Goal: Task Accomplishment & Management: Manage account settings

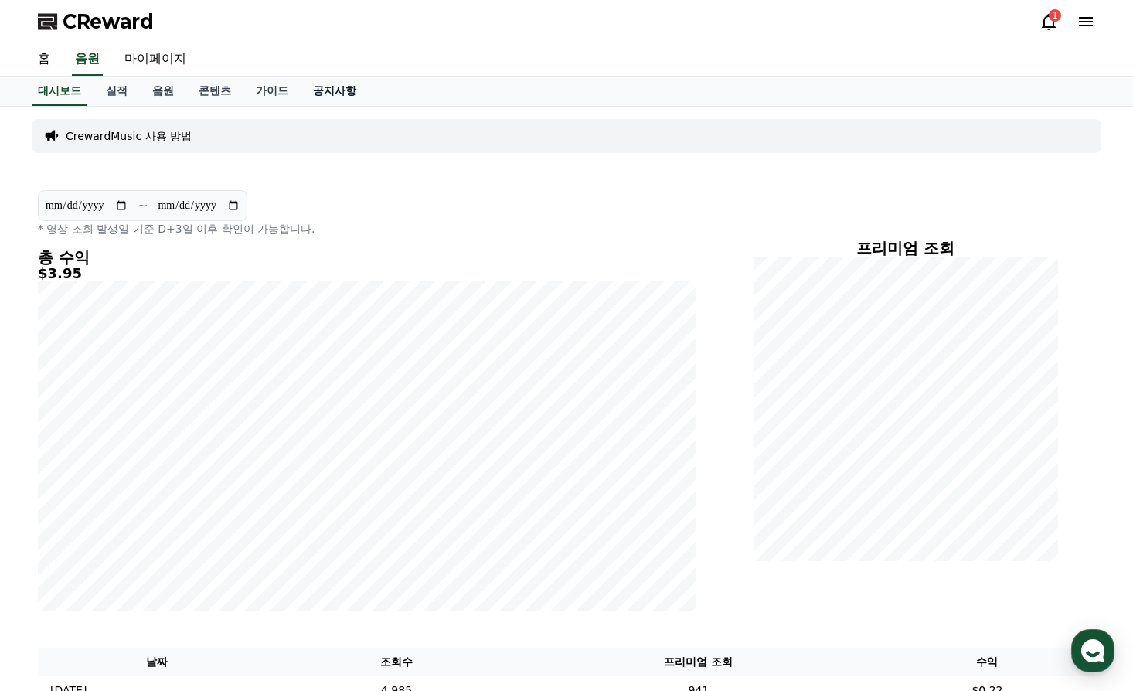
click at [324, 90] on link "공지사항" at bounding box center [335, 90] width 68 height 29
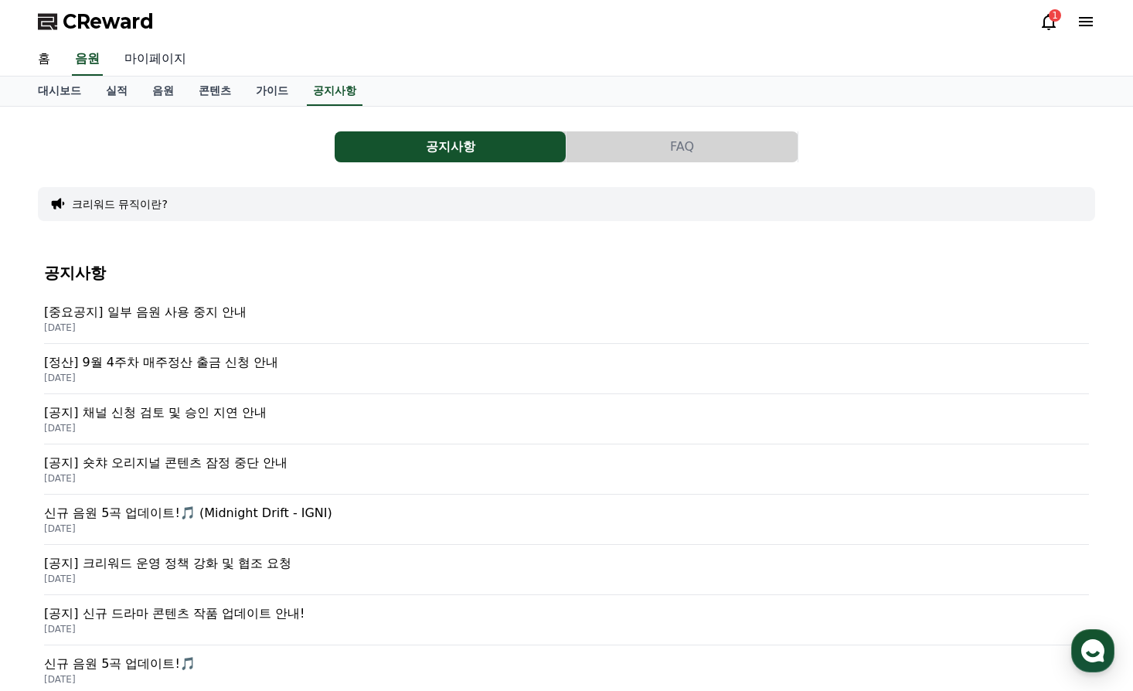
click at [149, 55] on link "마이페이지" at bounding box center [155, 59] width 87 height 32
select select "**********"
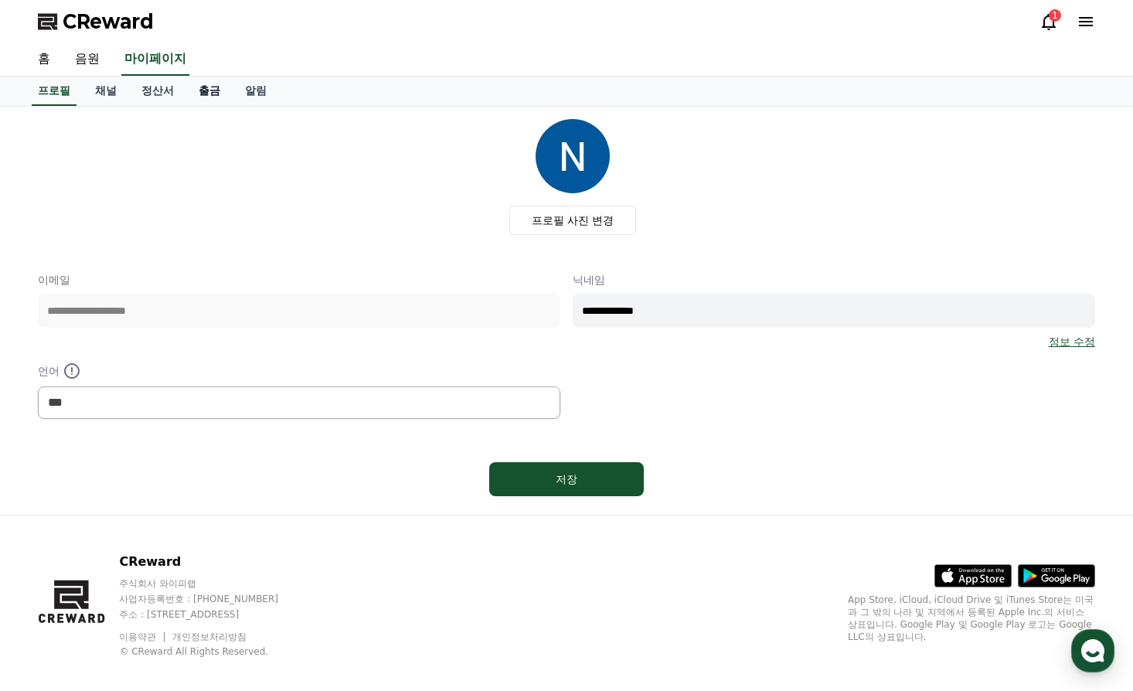
click at [198, 91] on link "출금" at bounding box center [209, 90] width 46 height 29
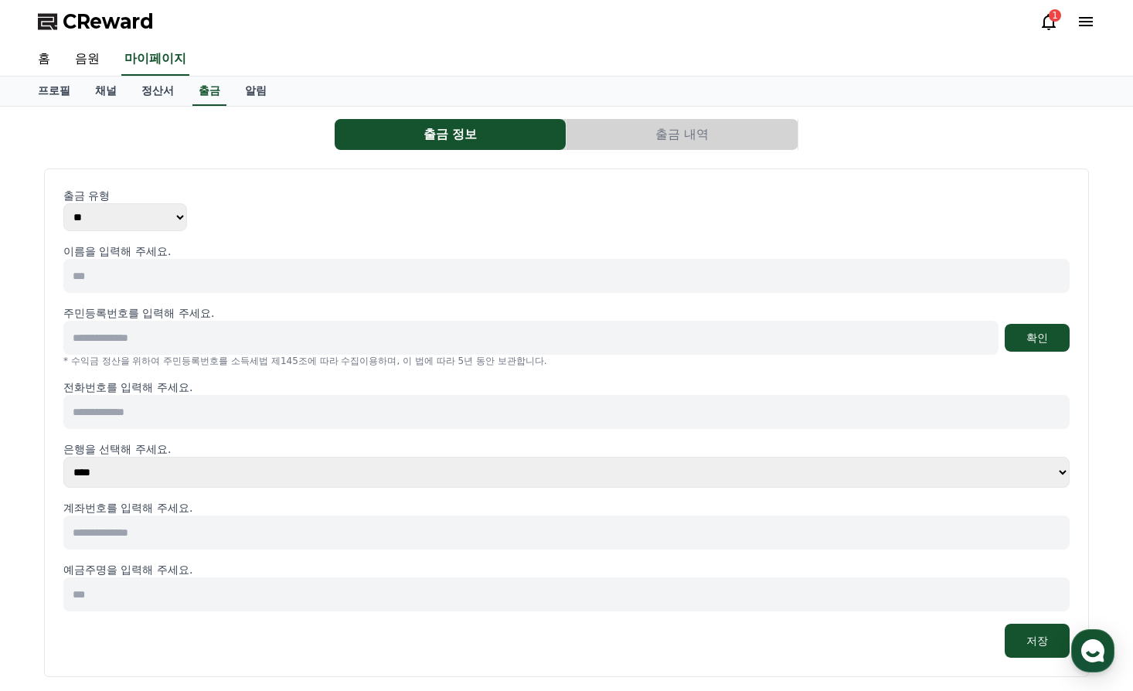
scroll to position [197, 0]
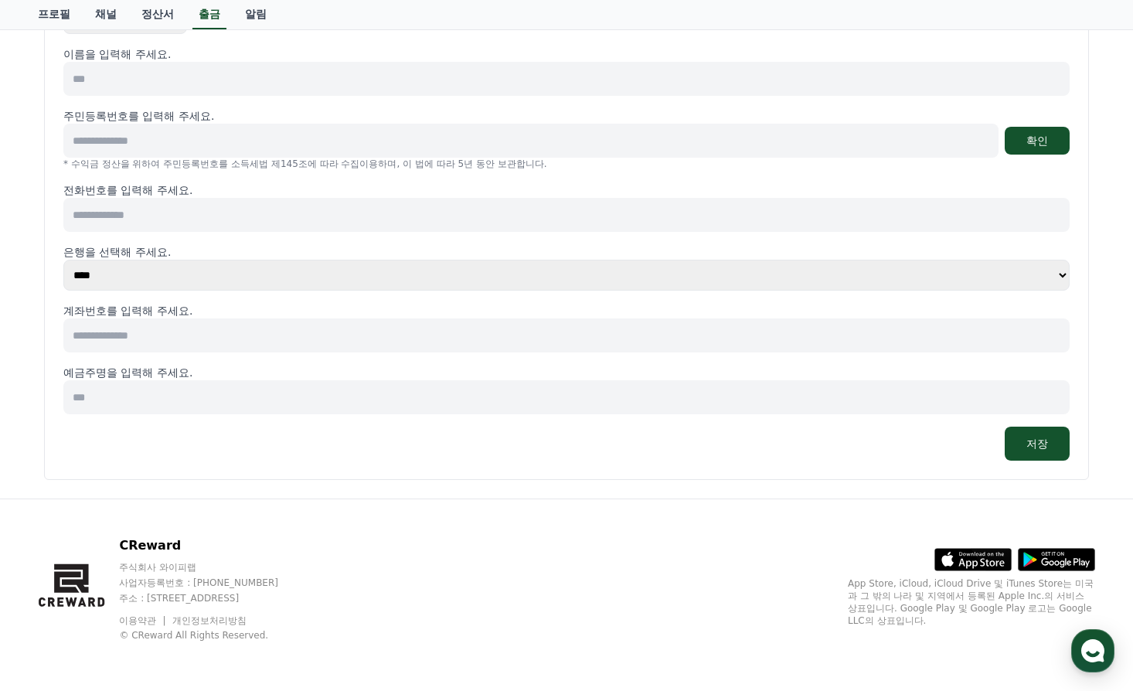
click at [1061, 275] on select "**** **** **** **** **** **** **** ** ** ** ** **** *** **** **** *****" at bounding box center [566, 275] width 1006 height 31
click at [295, 216] on input at bounding box center [566, 215] width 1006 height 34
click at [477, 85] on input at bounding box center [566, 79] width 1006 height 34
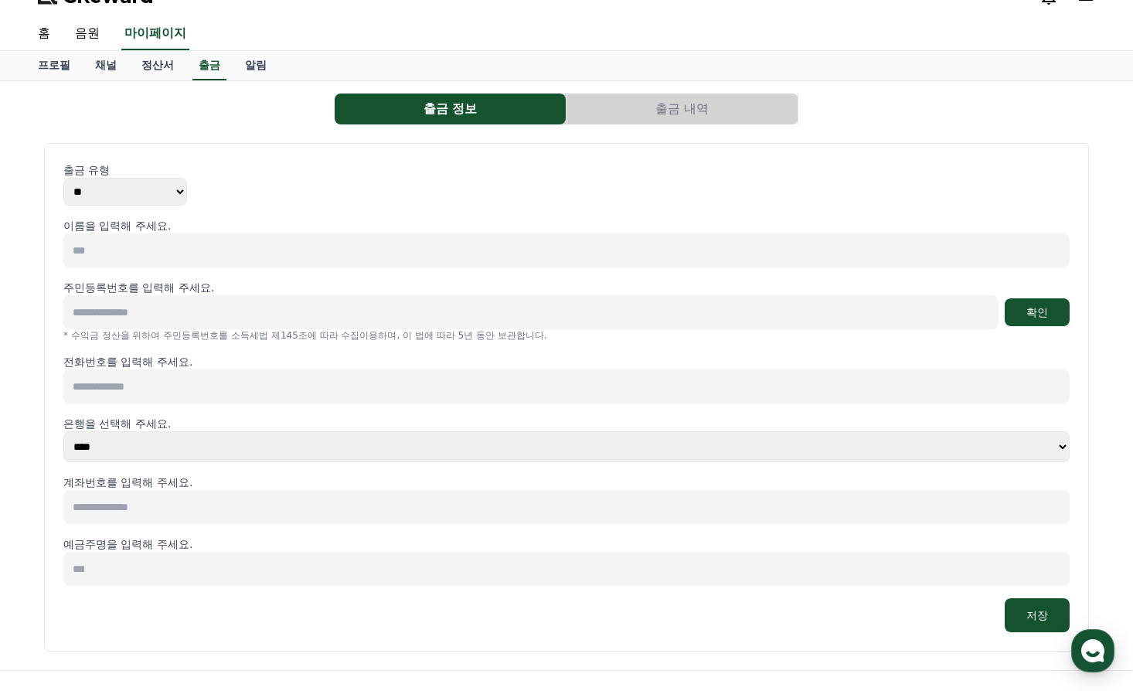
scroll to position [0, 0]
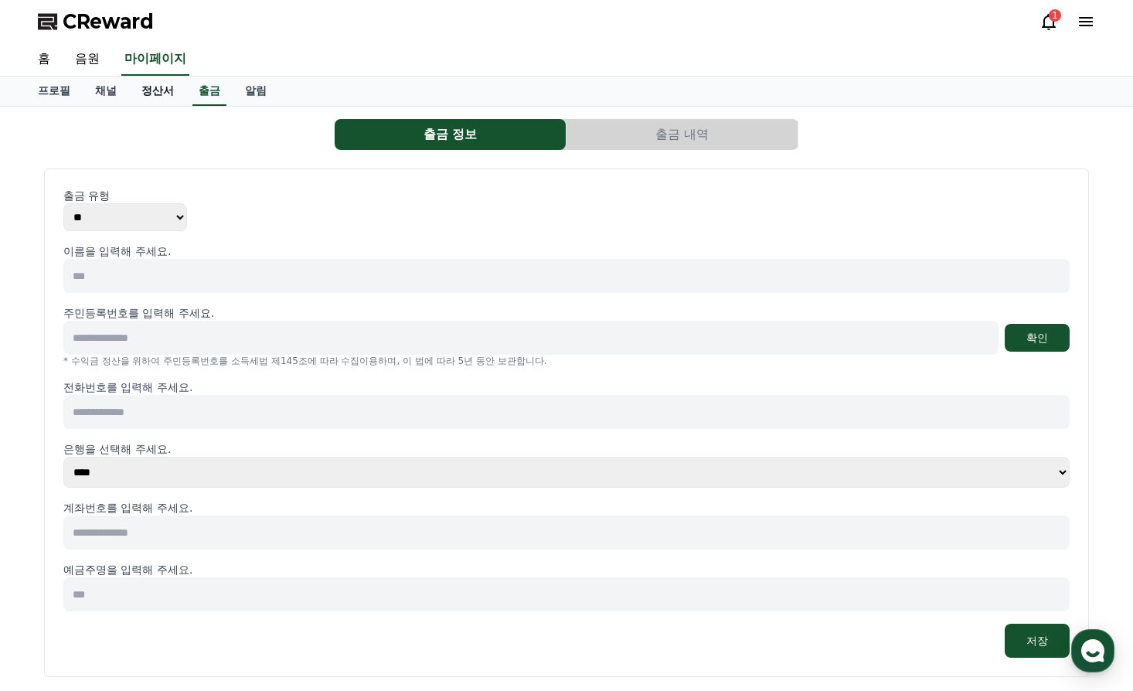
click at [148, 87] on link "정산서" at bounding box center [157, 90] width 57 height 29
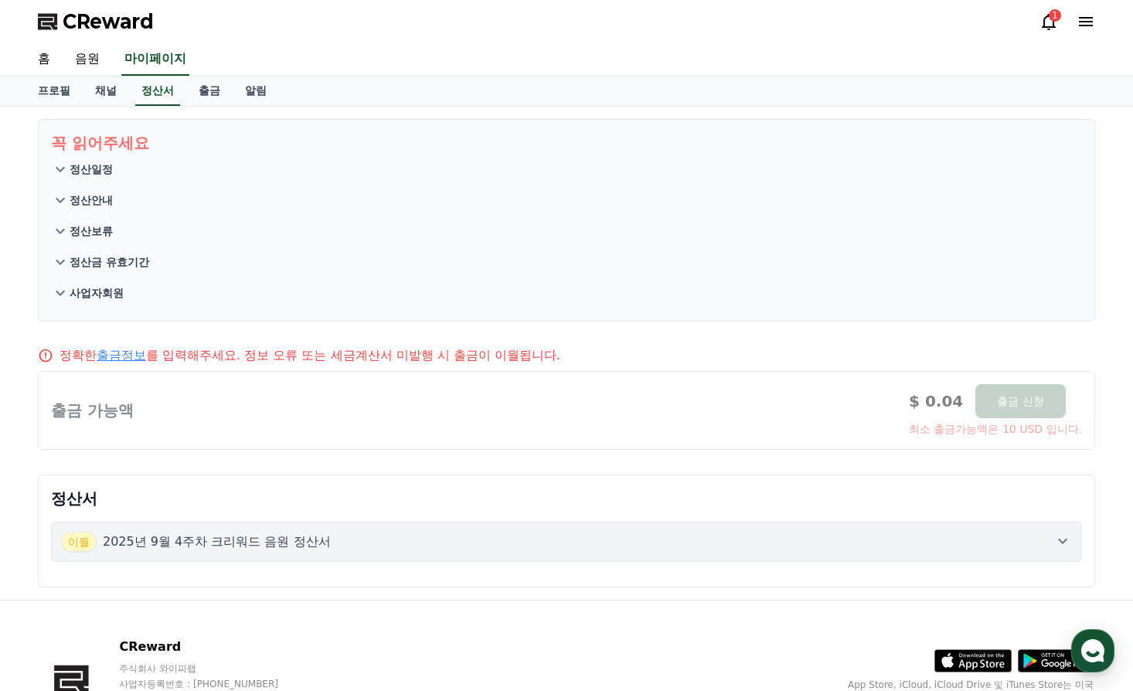
click at [98, 202] on p "정산안내" at bounding box center [91, 199] width 43 height 15
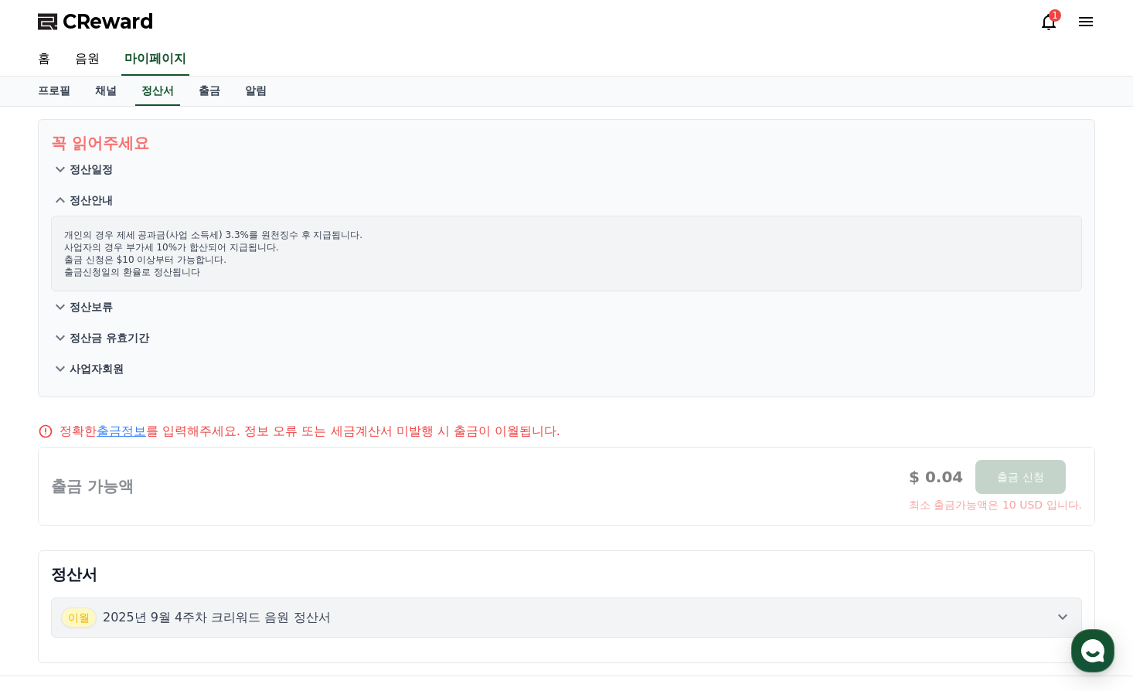
click at [97, 303] on p "정산보류" at bounding box center [91, 306] width 43 height 15
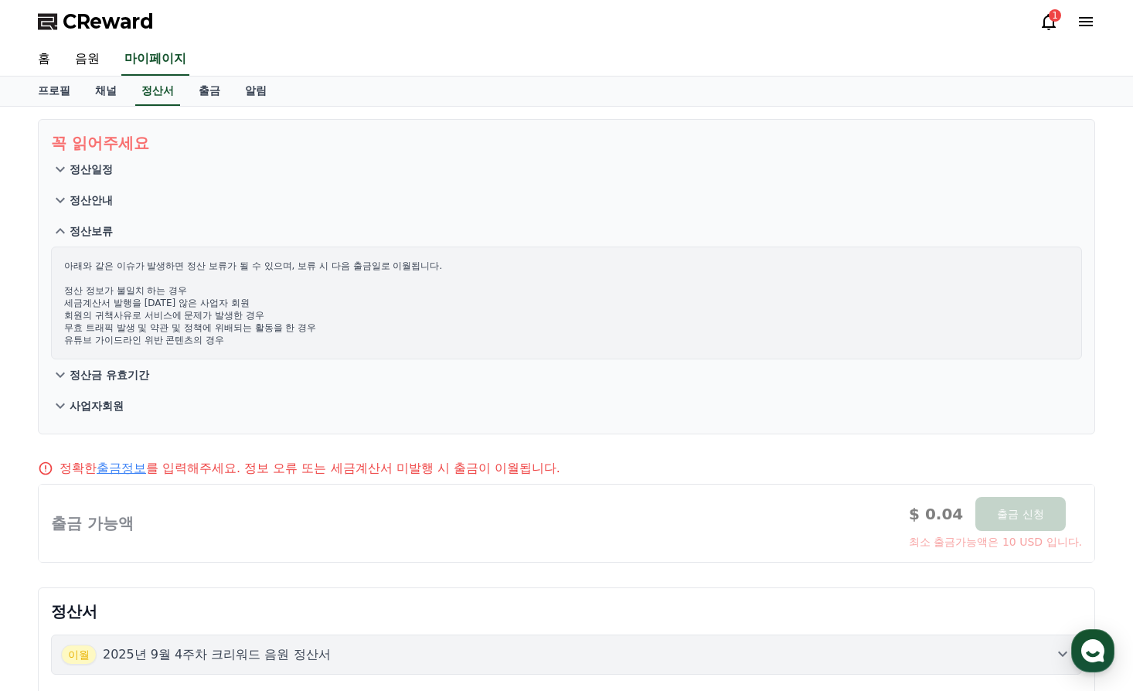
click at [103, 370] on p "정산금 유효기간" at bounding box center [110, 374] width 80 height 15
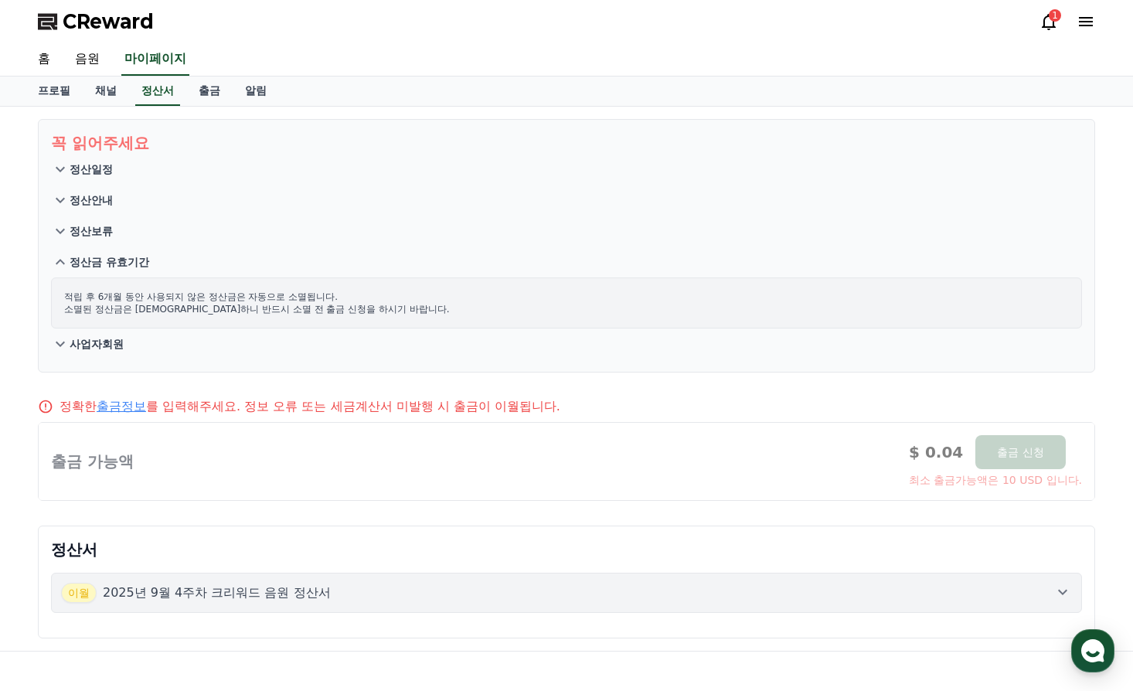
click at [95, 341] on p "사업자회원" at bounding box center [97, 343] width 54 height 15
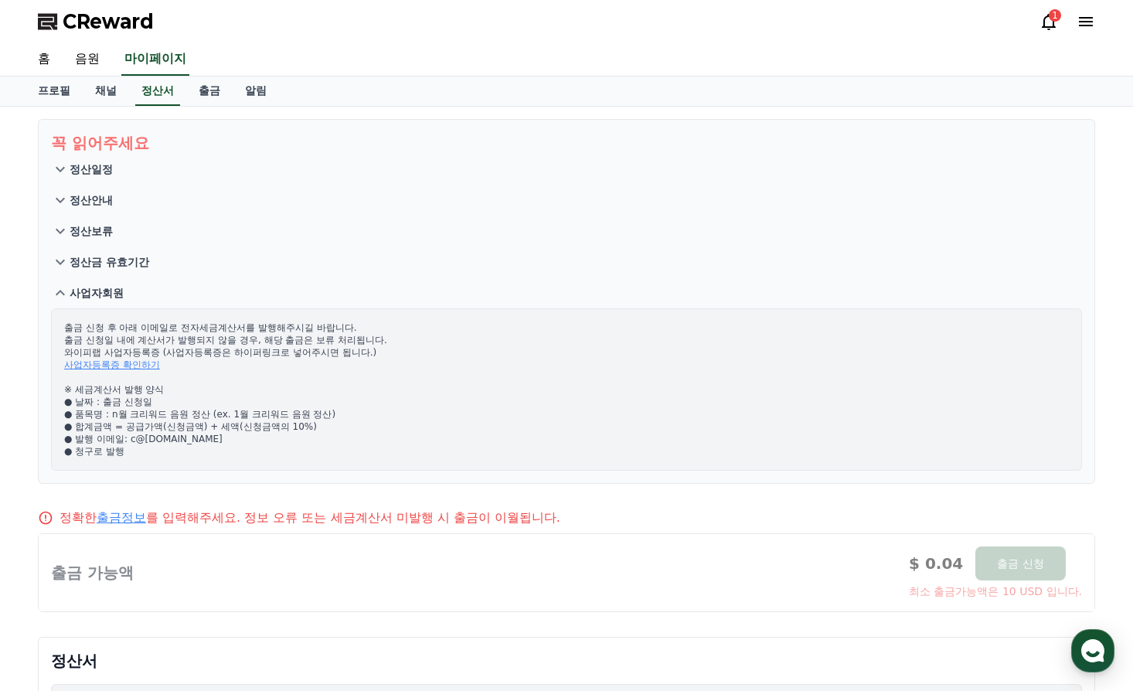
scroll to position [257, 0]
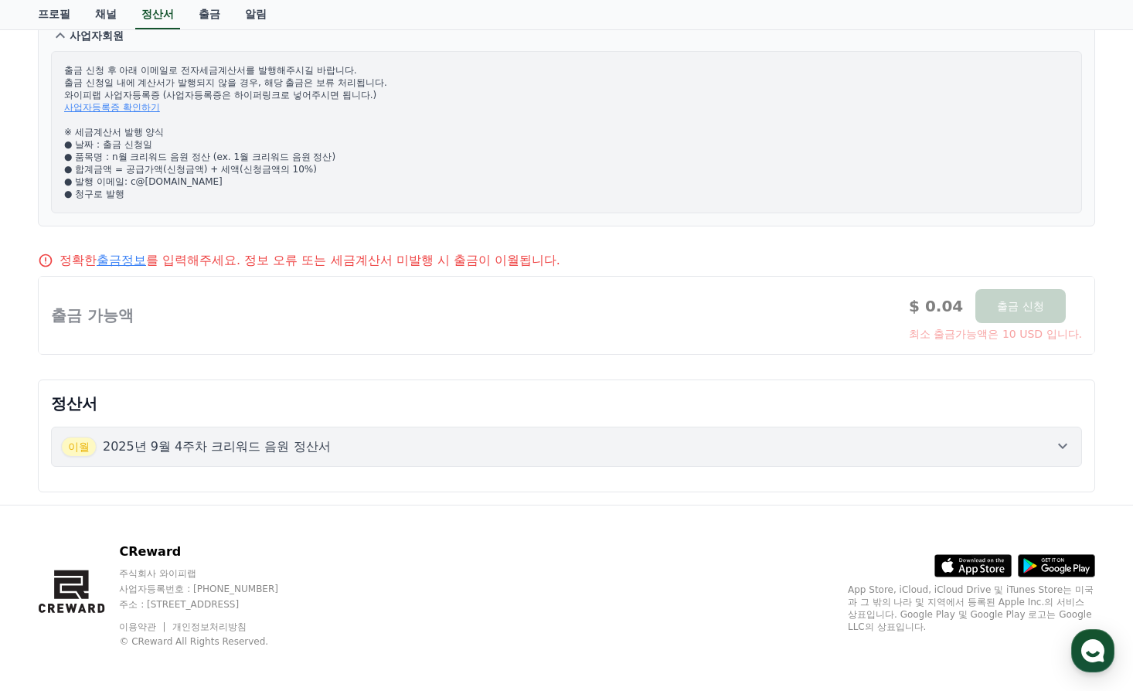
click at [253, 446] on p "2025년 9월 4주차 크리워드 음원 정산서" at bounding box center [217, 446] width 228 height 19
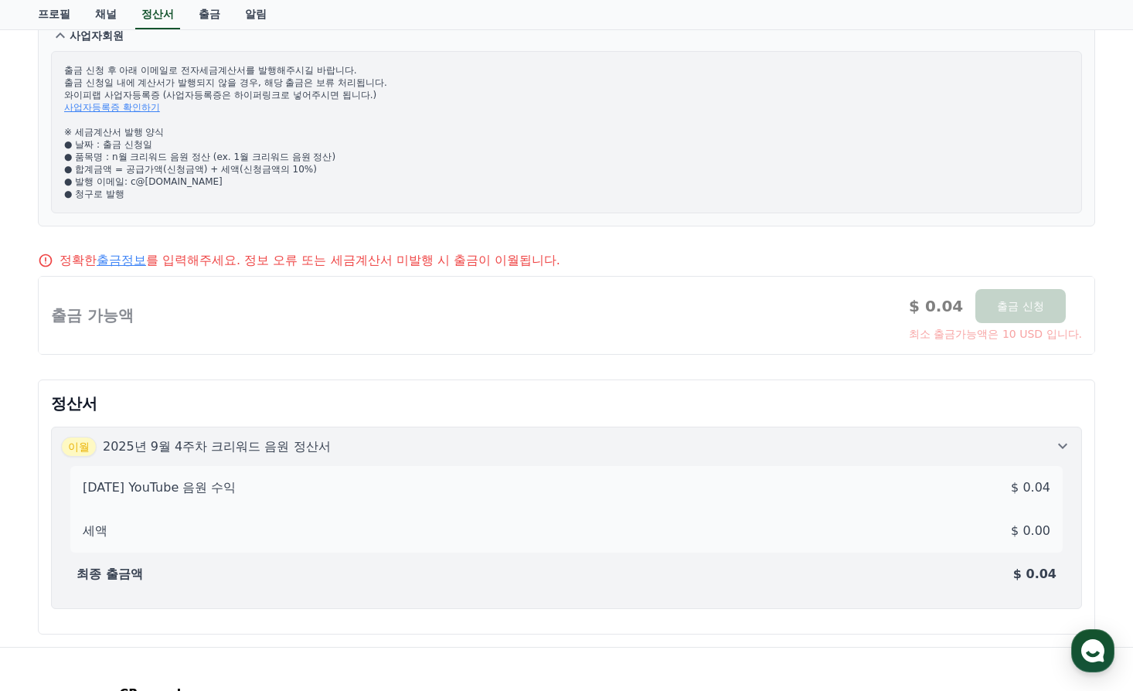
scroll to position [0, 0]
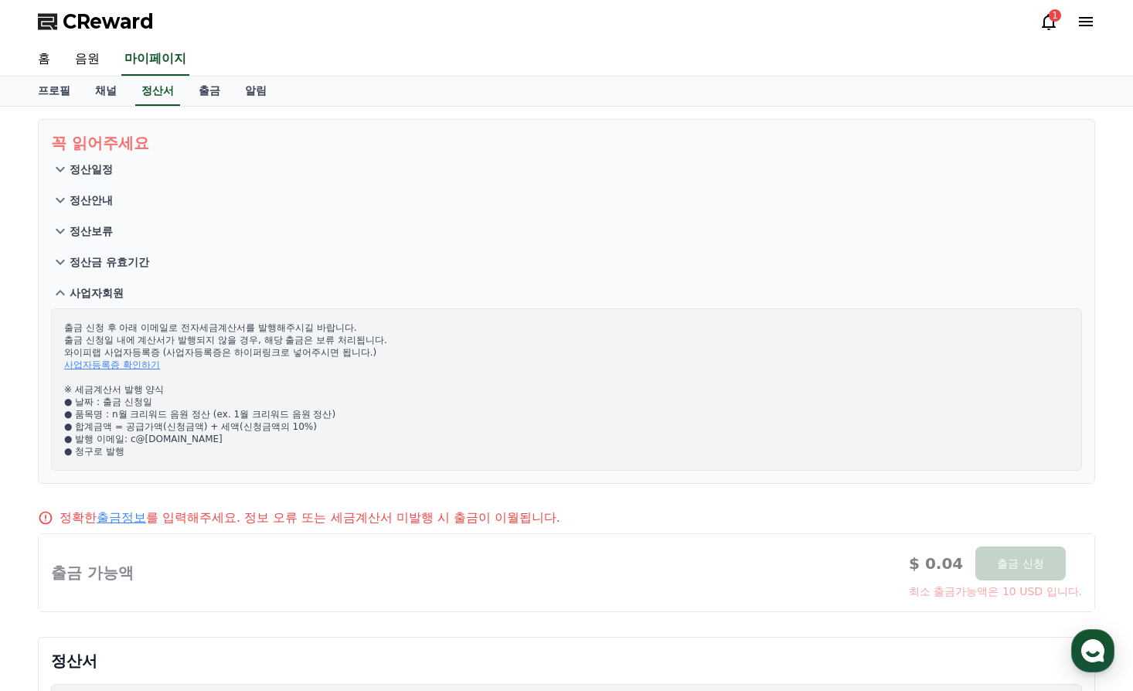
click at [92, 168] on p "정산일정" at bounding box center [91, 168] width 43 height 15
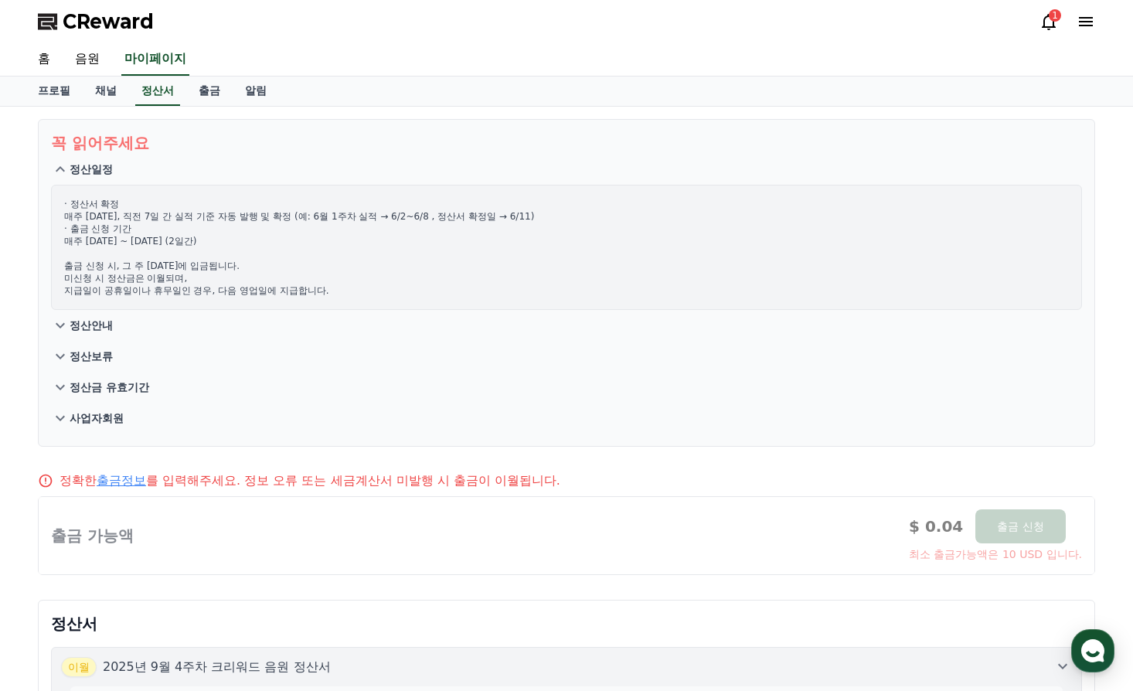
click at [87, 321] on p "정산안내" at bounding box center [91, 325] width 43 height 15
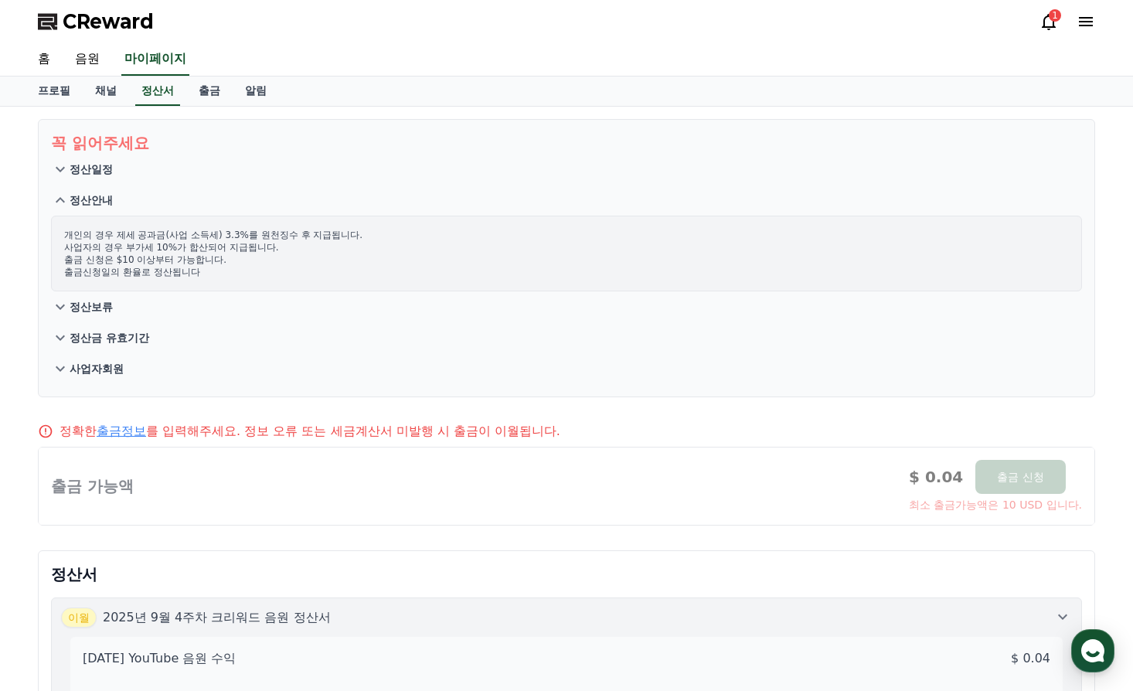
click at [83, 308] on p "정산보류" at bounding box center [91, 306] width 43 height 15
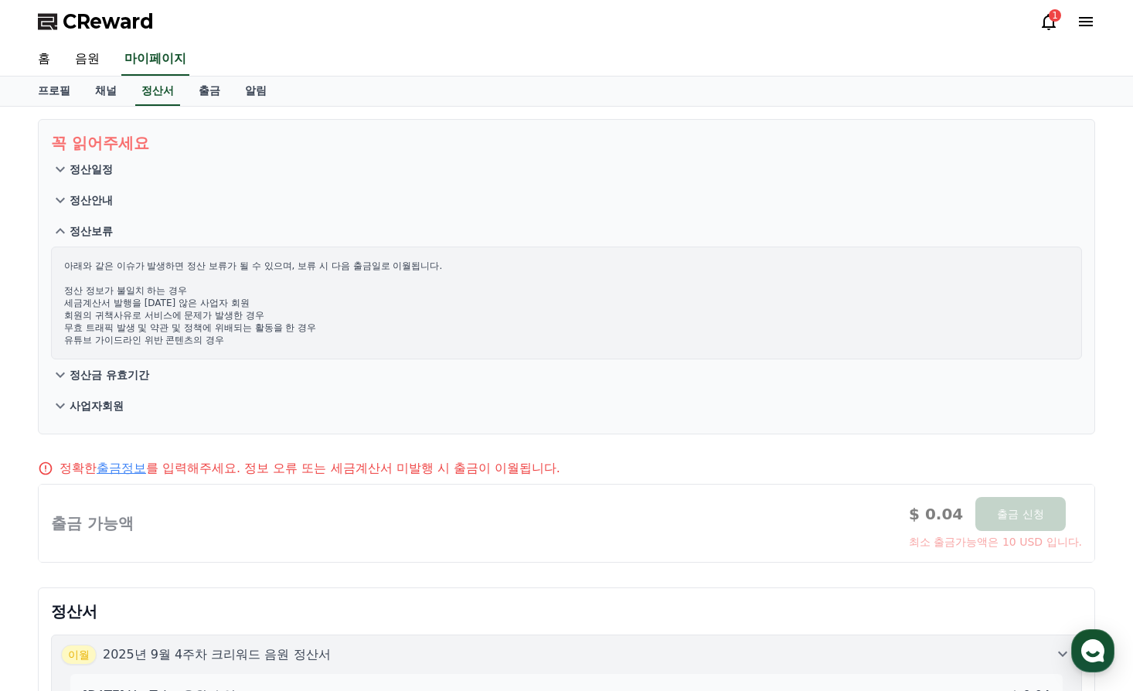
click at [107, 372] on p "정산금 유효기간" at bounding box center [110, 374] width 80 height 15
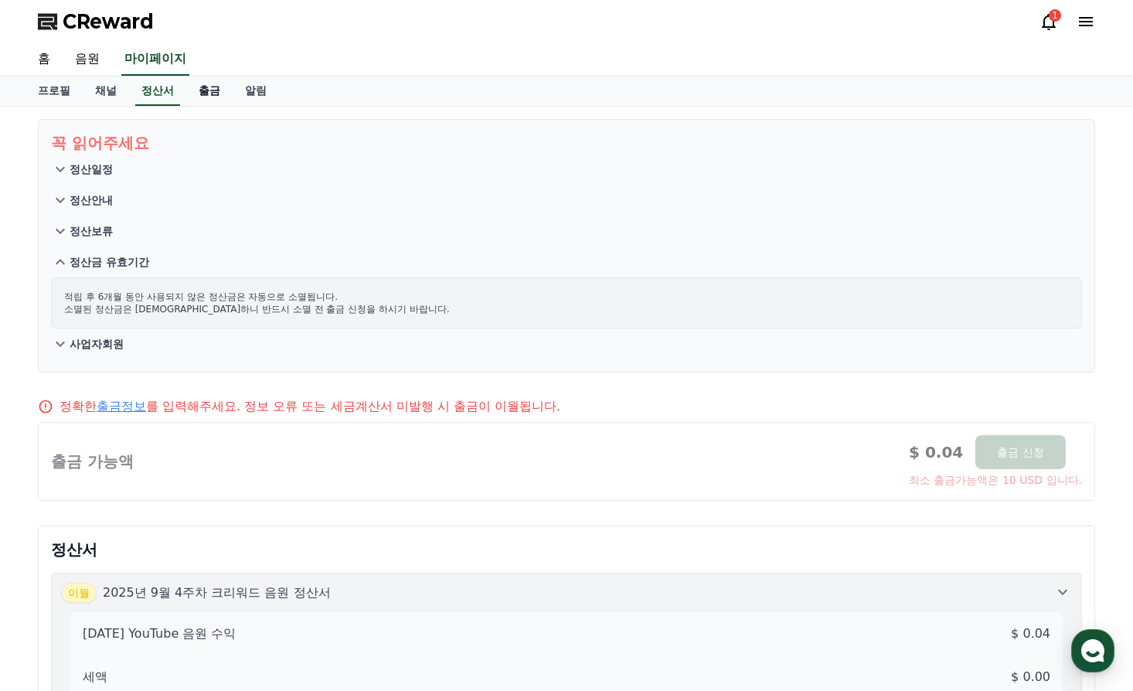
click at [199, 90] on link "출금" at bounding box center [209, 90] width 46 height 29
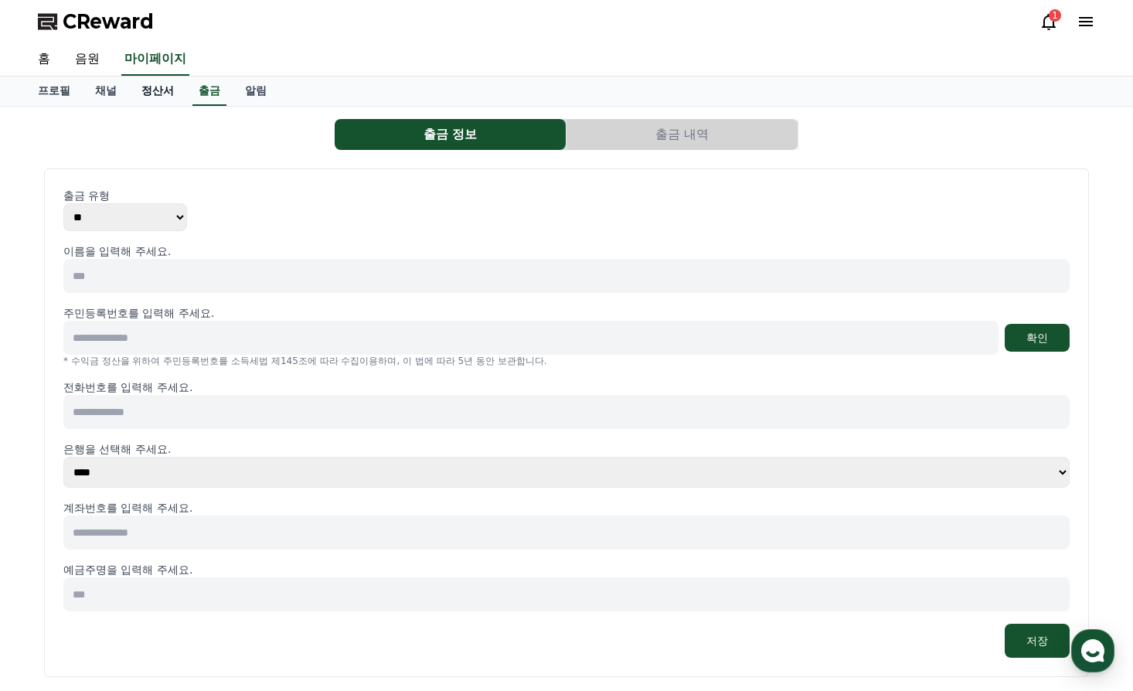
click at [148, 95] on link "정산서" at bounding box center [157, 90] width 57 height 29
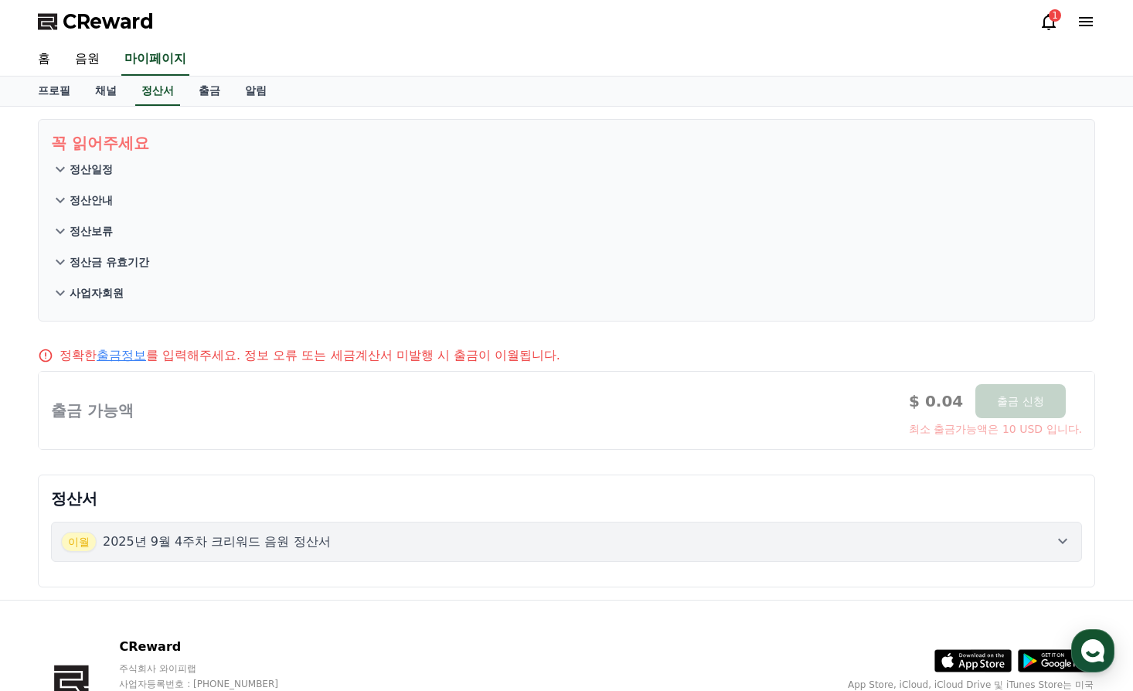
click at [98, 296] on p "사업자회원" at bounding box center [97, 292] width 54 height 15
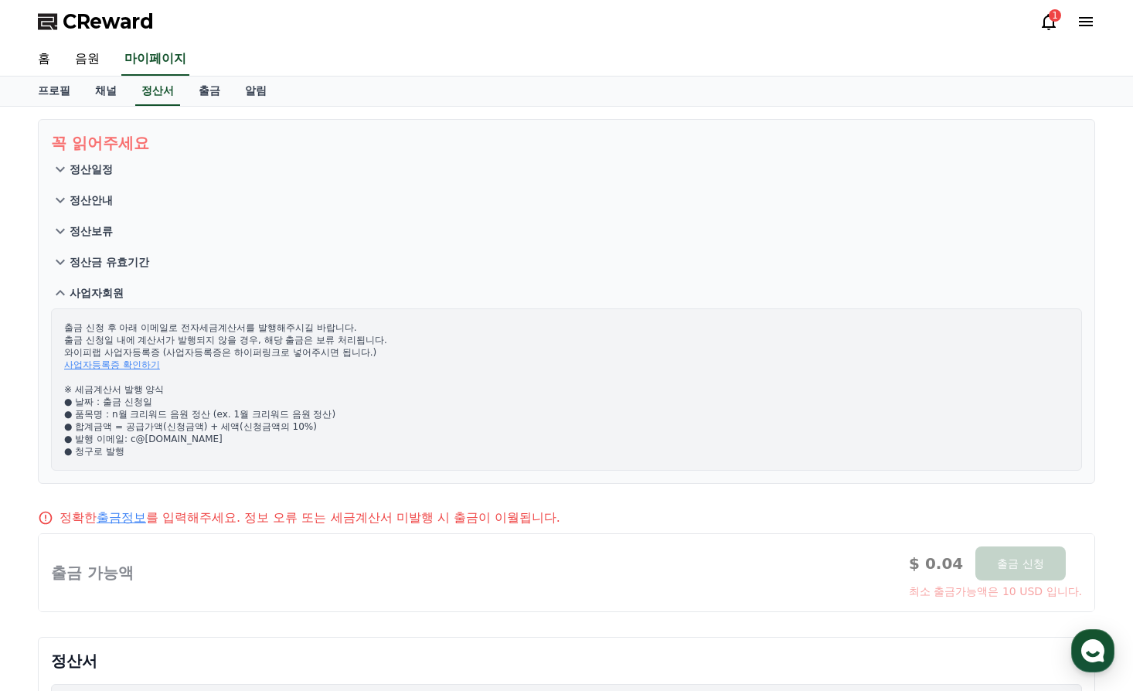
click at [87, 299] on p "사업자회원" at bounding box center [97, 292] width 54 height 15
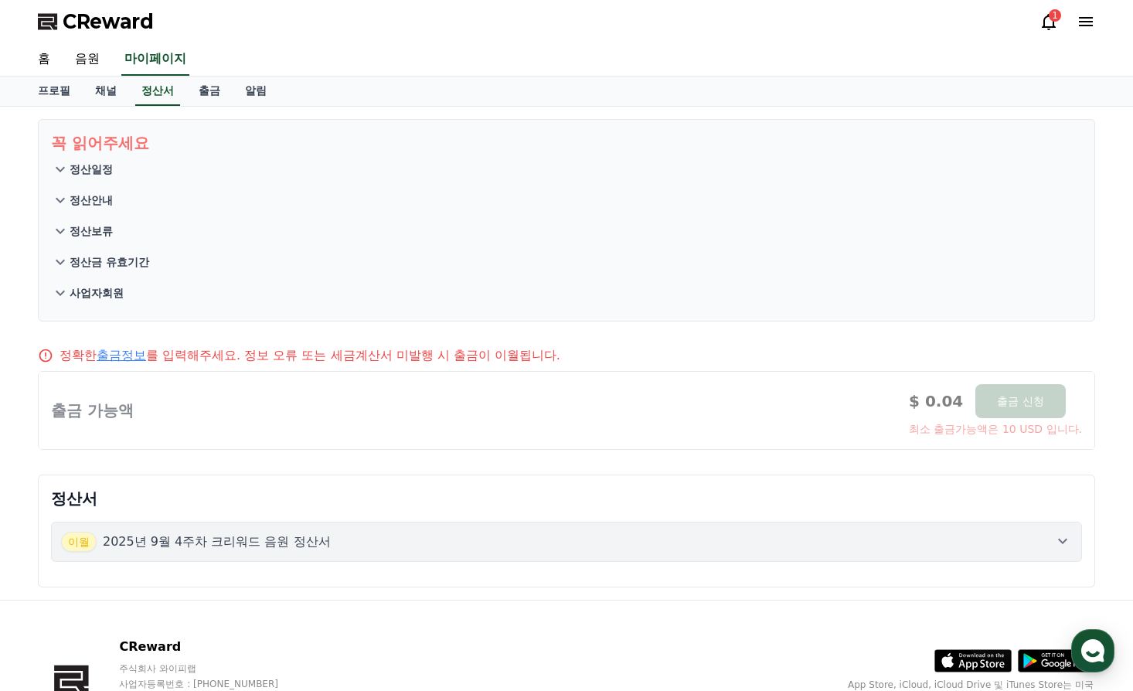
click at [93, 263] on p "정산금 유효기간" at bounding box center [110, 261] width 80 height 15
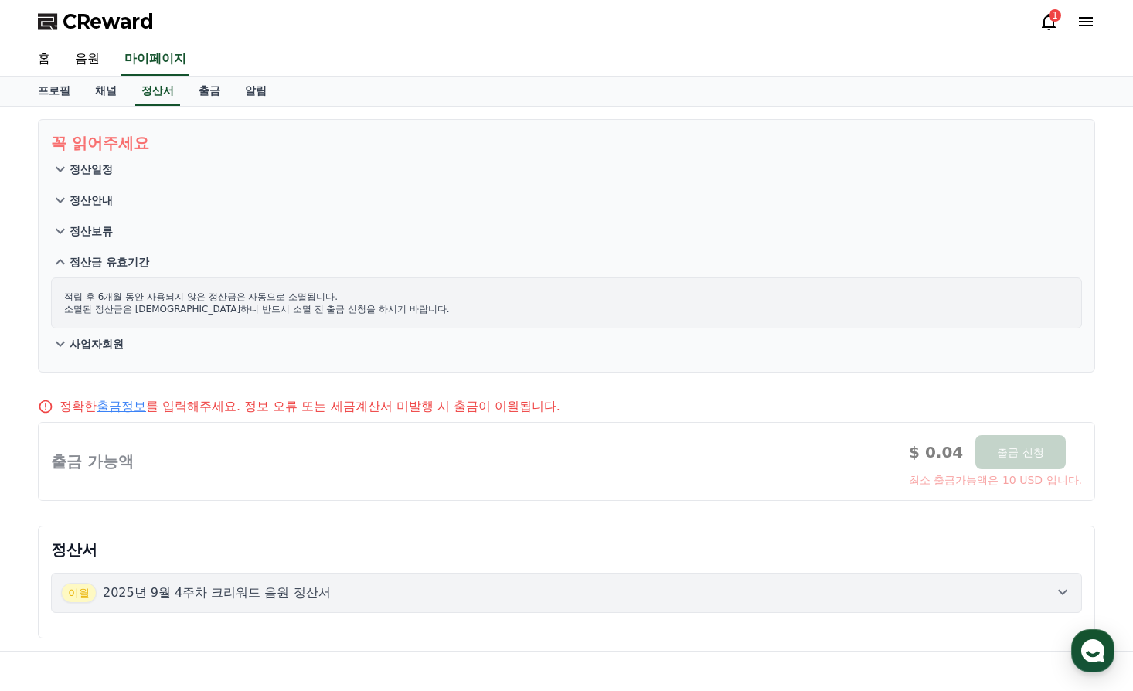
click at [93, 263] on p "정산금 유효기간" at bounding box center [110, 261] width 80 height 15
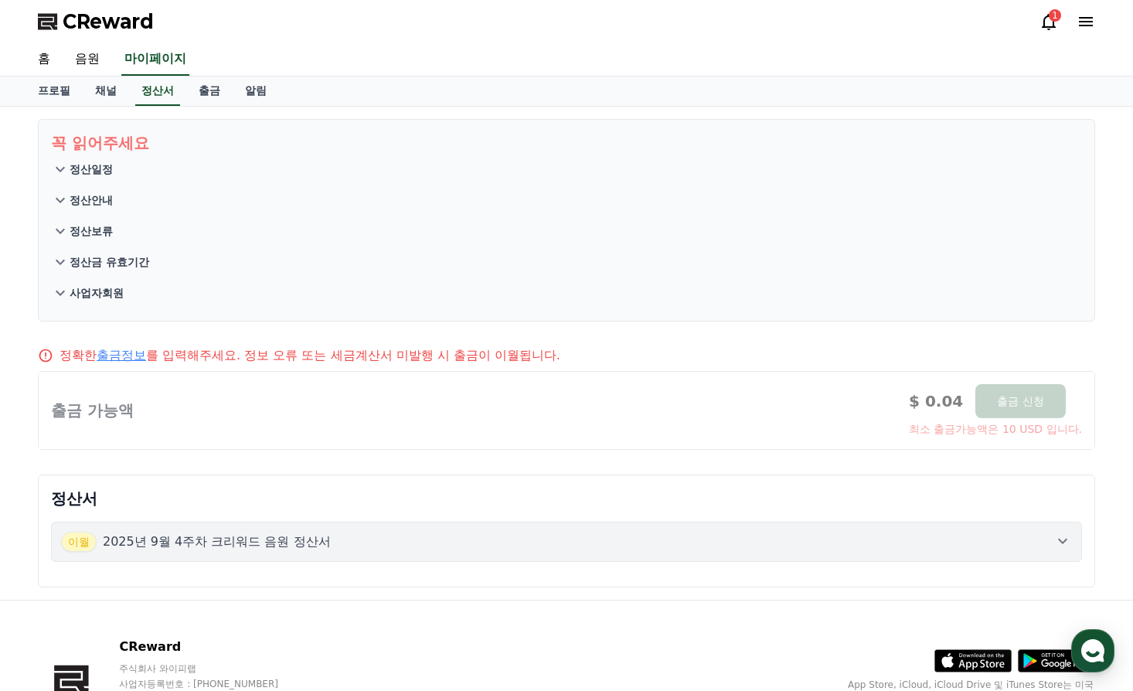
click at [91, 226] on p "정산보류" at bounding box center [91, 230] width 43 height 15
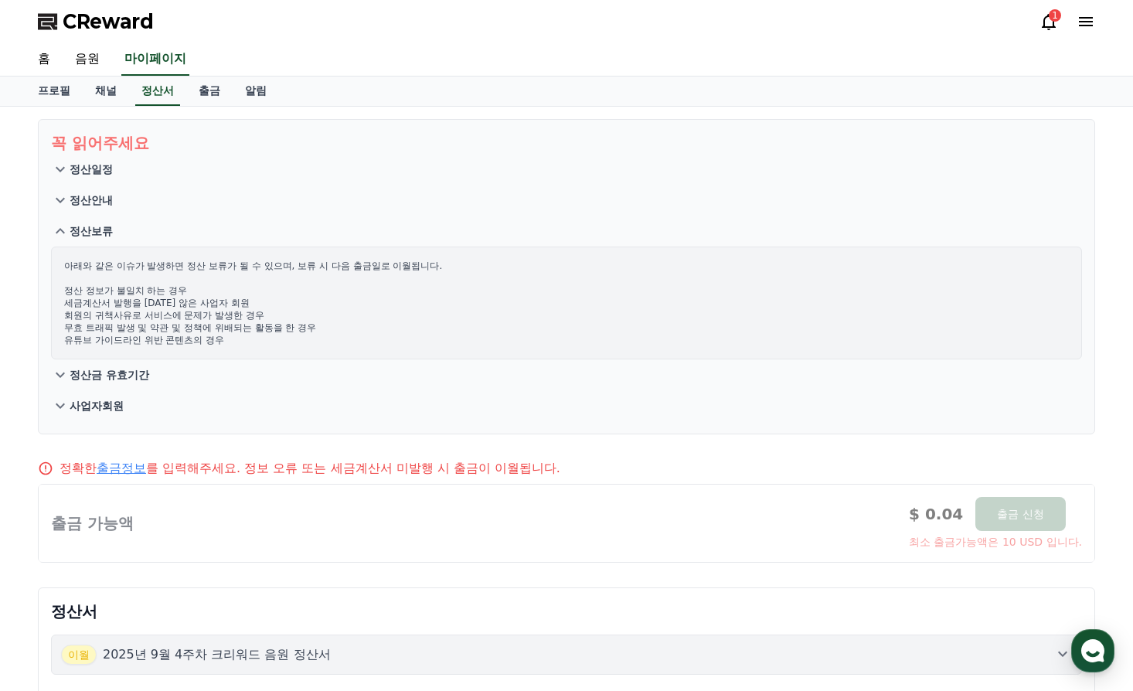
click at [91, 226] on p "정산보류" at bounding box center [91, 230] width 43 height 15
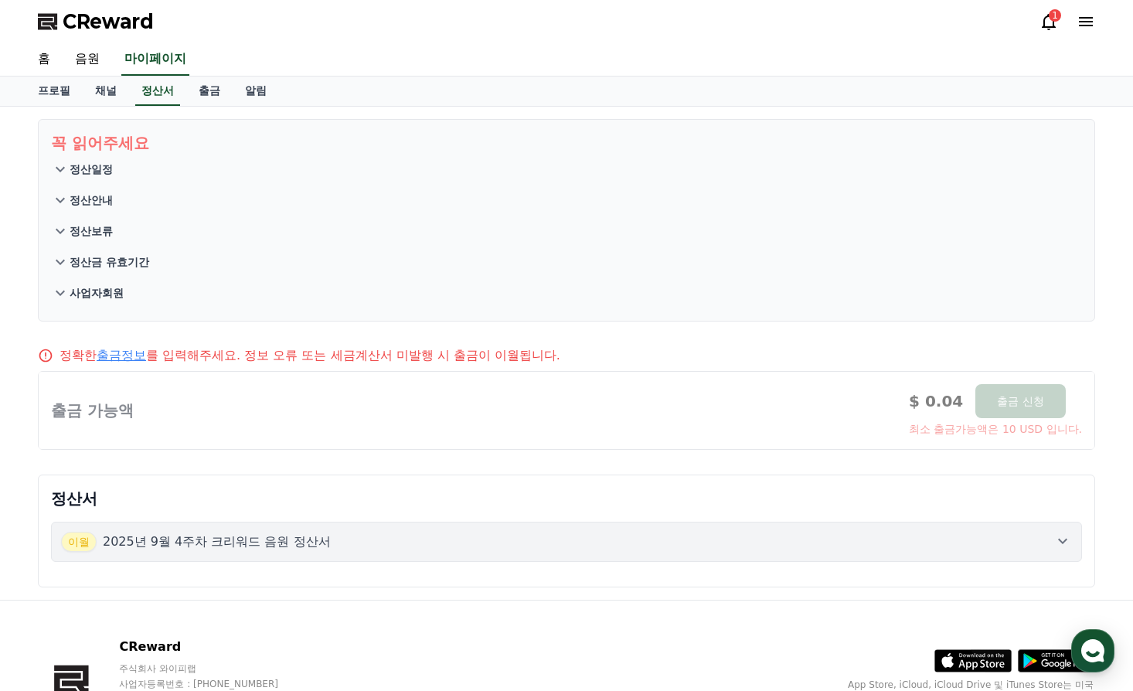
click at [93, 195] on p "정산안내" at bounding box center [91, 199] width 43 height 15
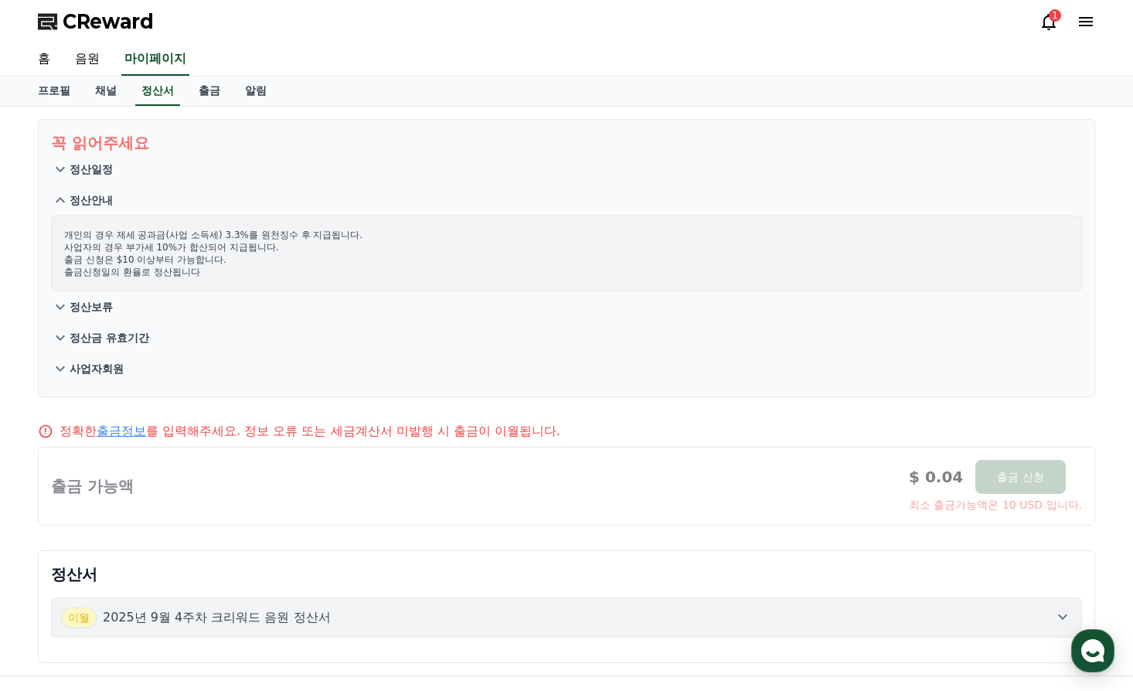
click at [93, 195] on p "정산안내" at bounding box center [91, 199] width 43 height 15
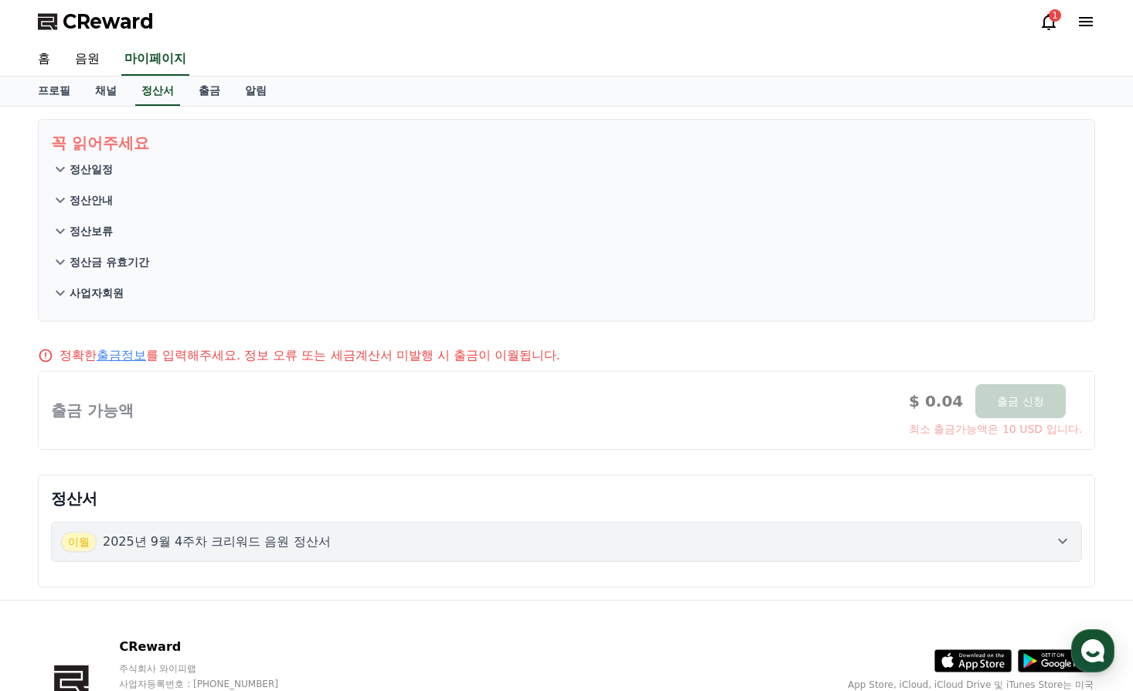
click at [96, 168] on p "정산일정" at bounding box center [91, 168] width 43 height 15
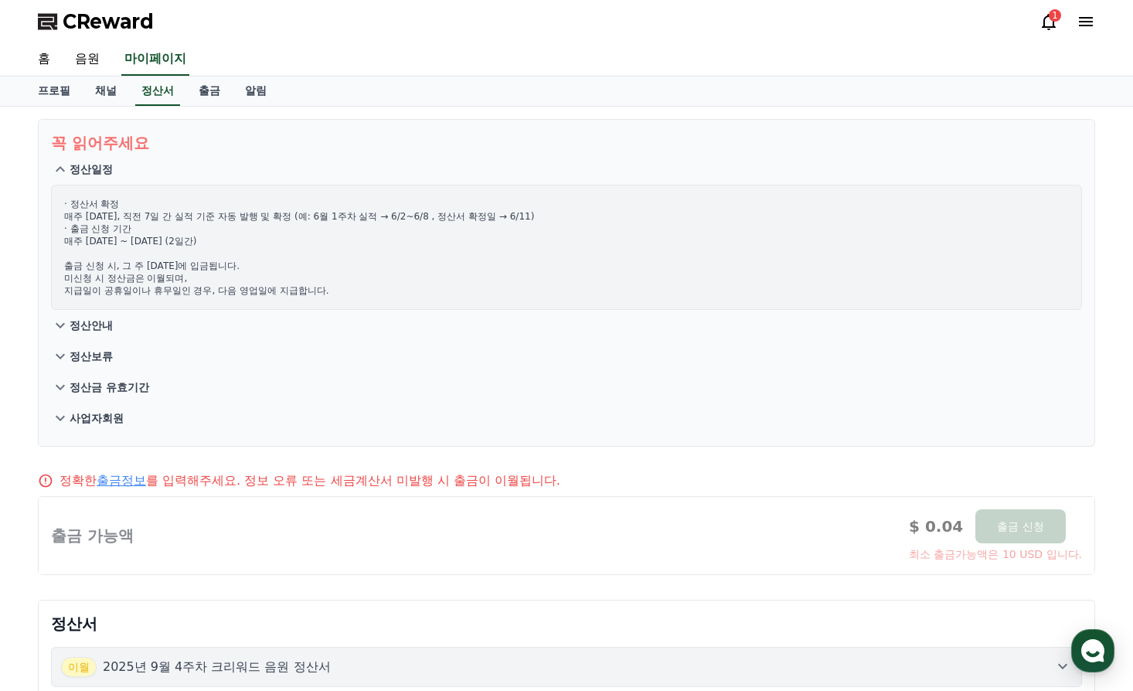
click at [96, 168] on p "정산일정" at bounding box center [91, 168] width 43 height 15
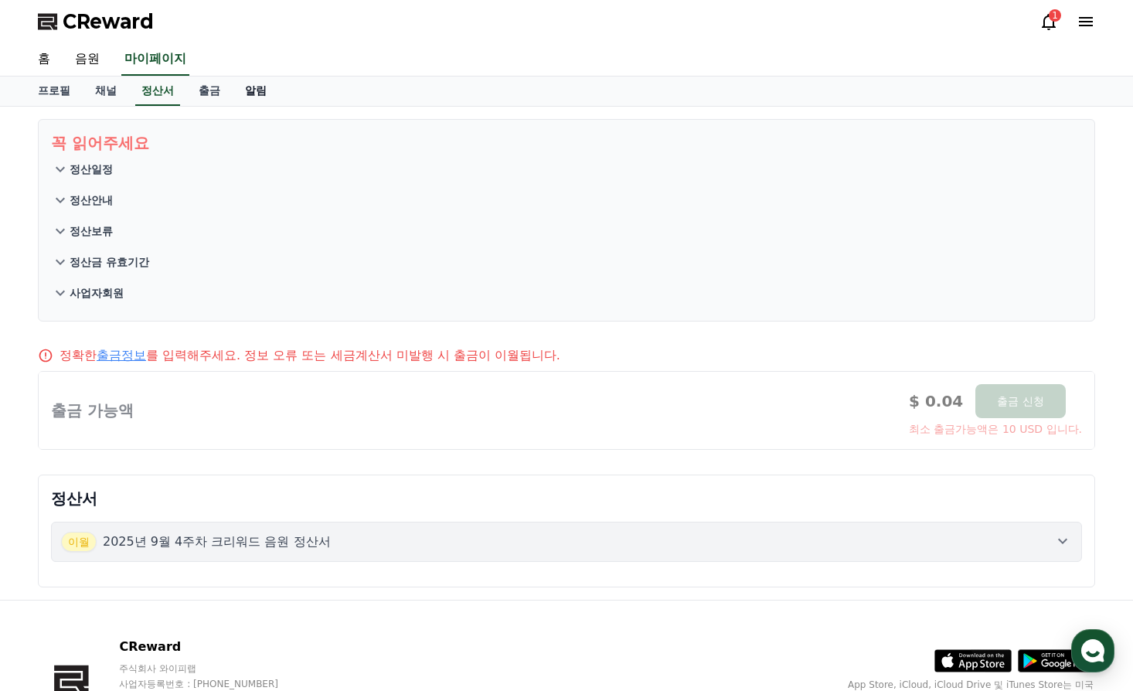
click at [252, 92] on link "알림" at bounding box center [256, 90] width 46 height 29
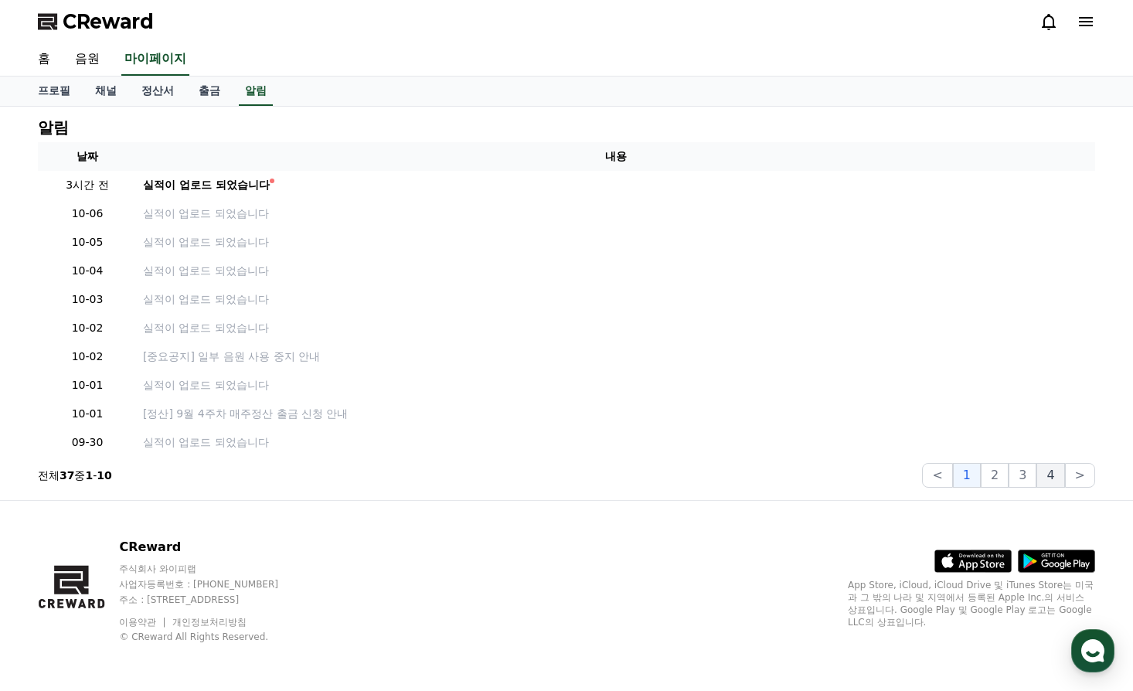
click at [1050, 476] on button "4" at bounding box center [1050, 475] width 28 height 25
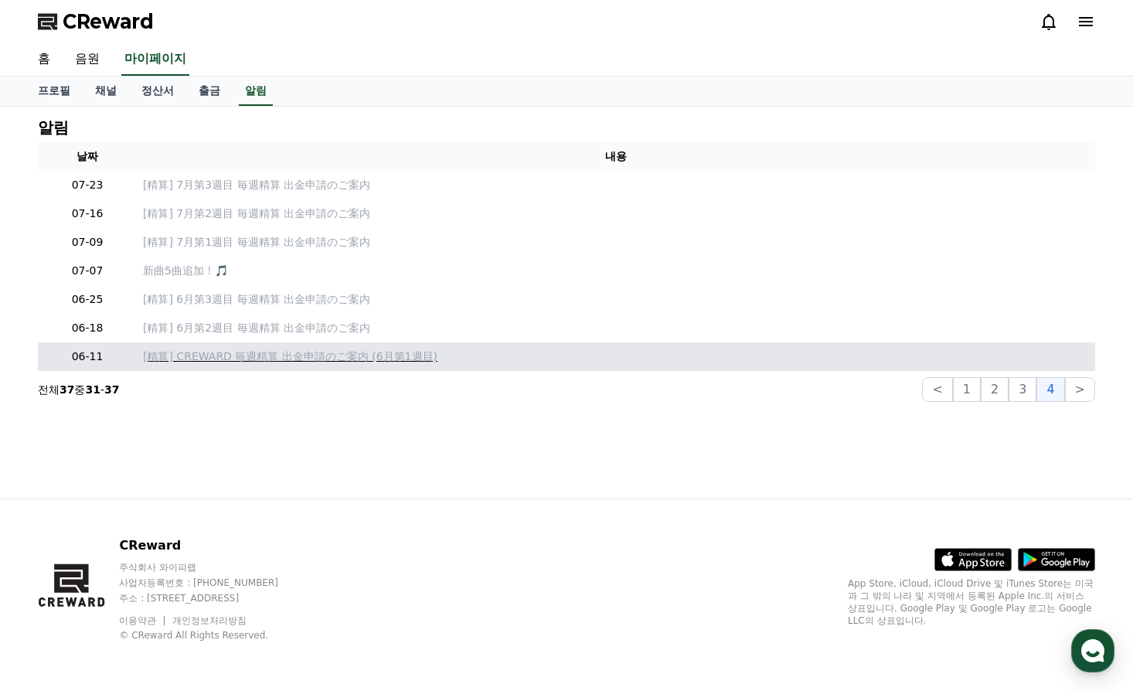
click at [321, 360] on p "[精算] CREWARD 毎週精算 出金申請のご案内 (6月第1週目)" at bounding box center [616, 356] width 946 height 16
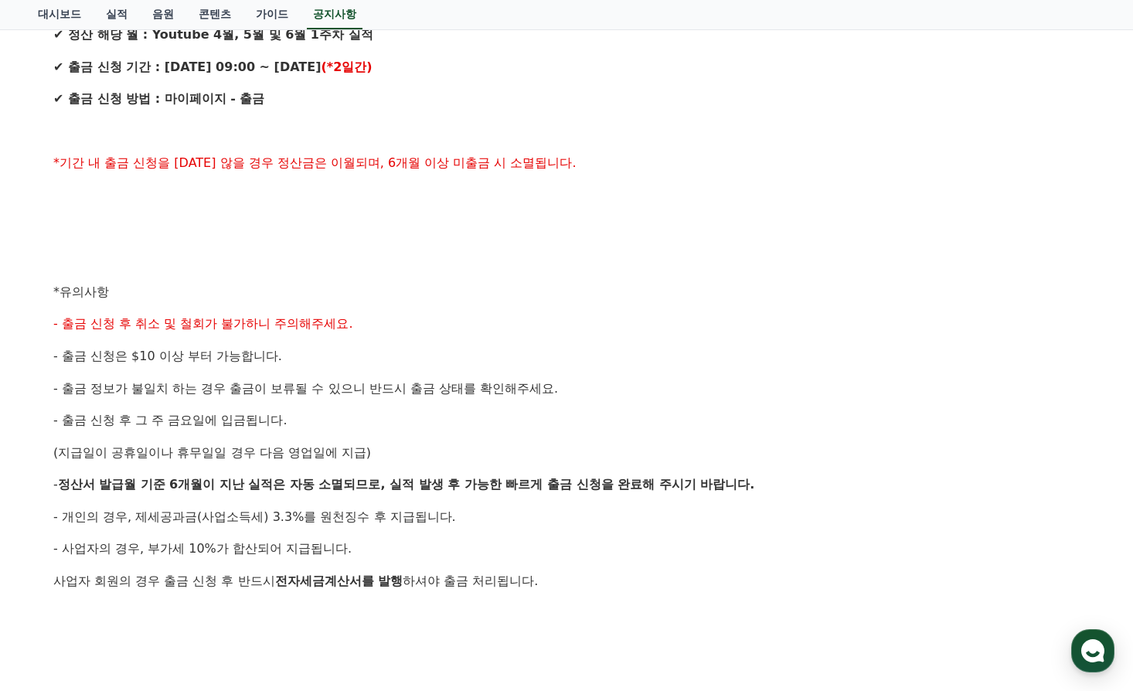
scroll to position [257, 0]
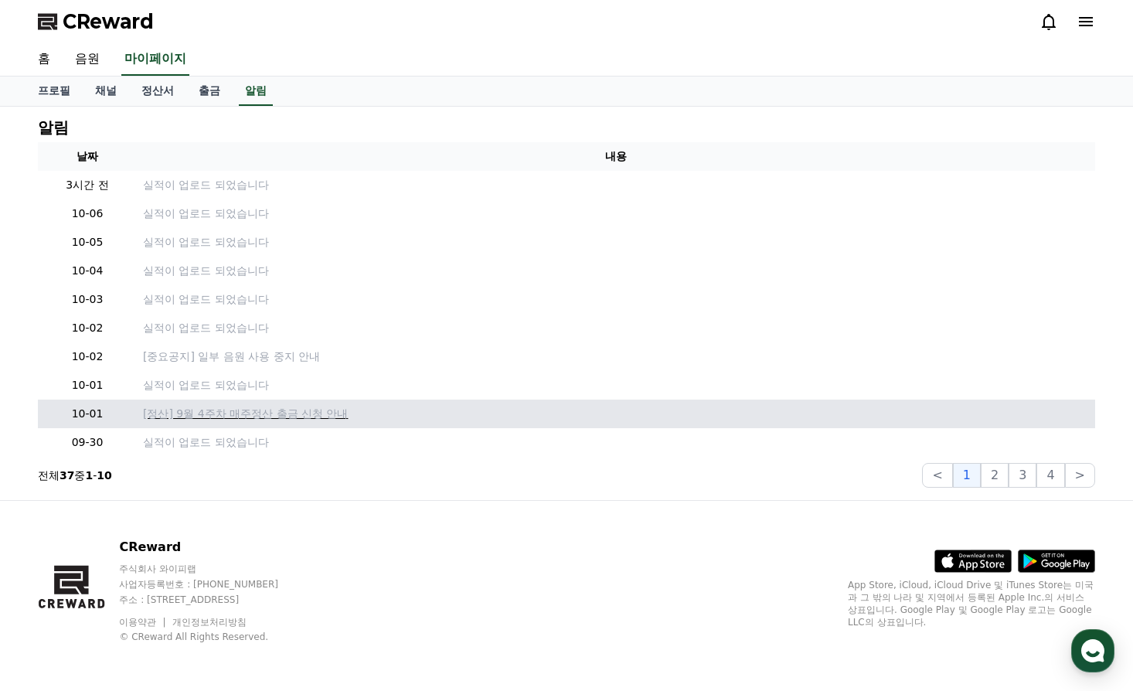
click at [260, 413] on p "[정산] 9월 4주차 매주정산 출금 신청 안내" at bounding box center [616, 414] width 946 height 16
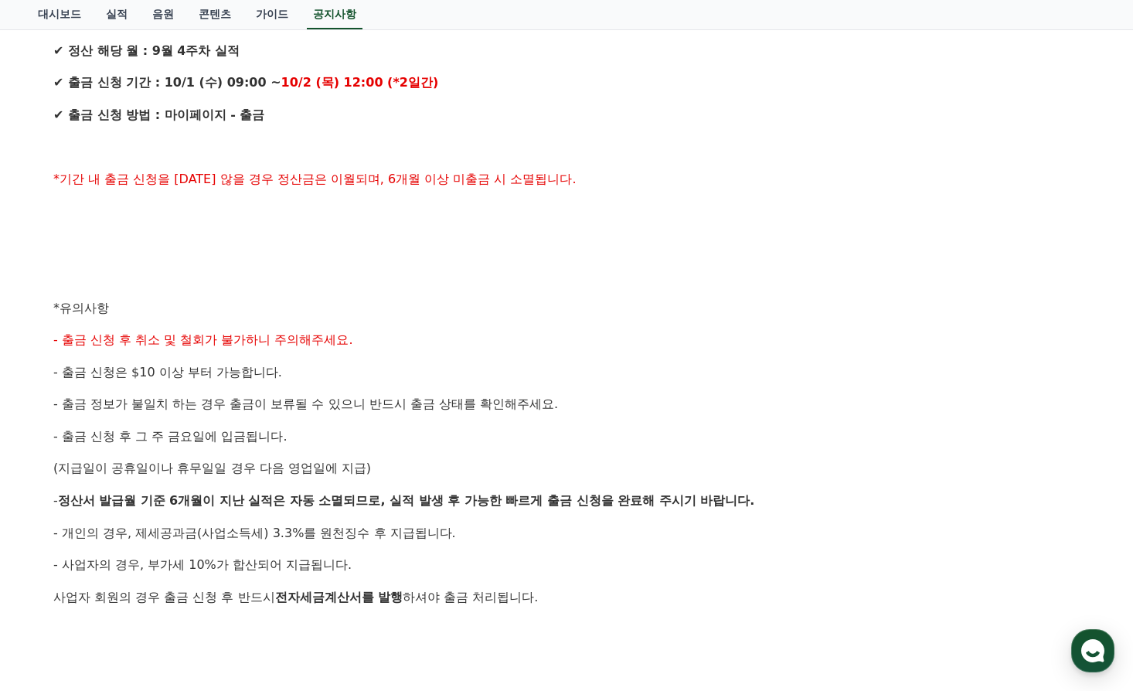
scroll to position [858, 0]
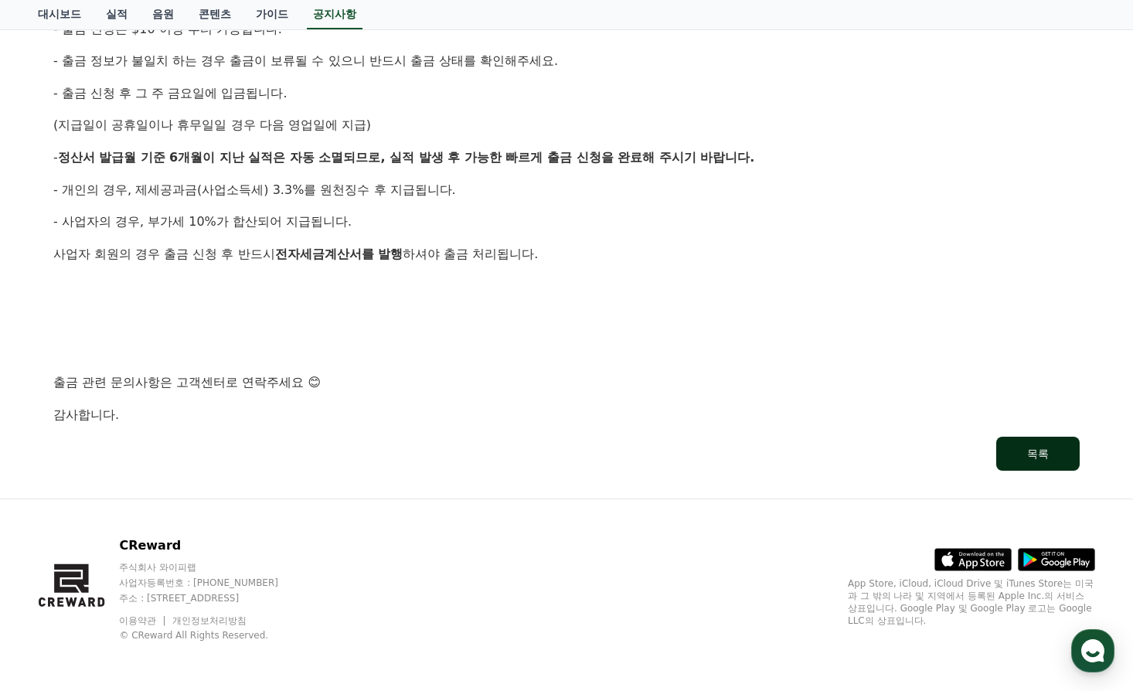
click at [1029, 453] on div "목록" at bounding box center [1038, 453] width 22 height 15
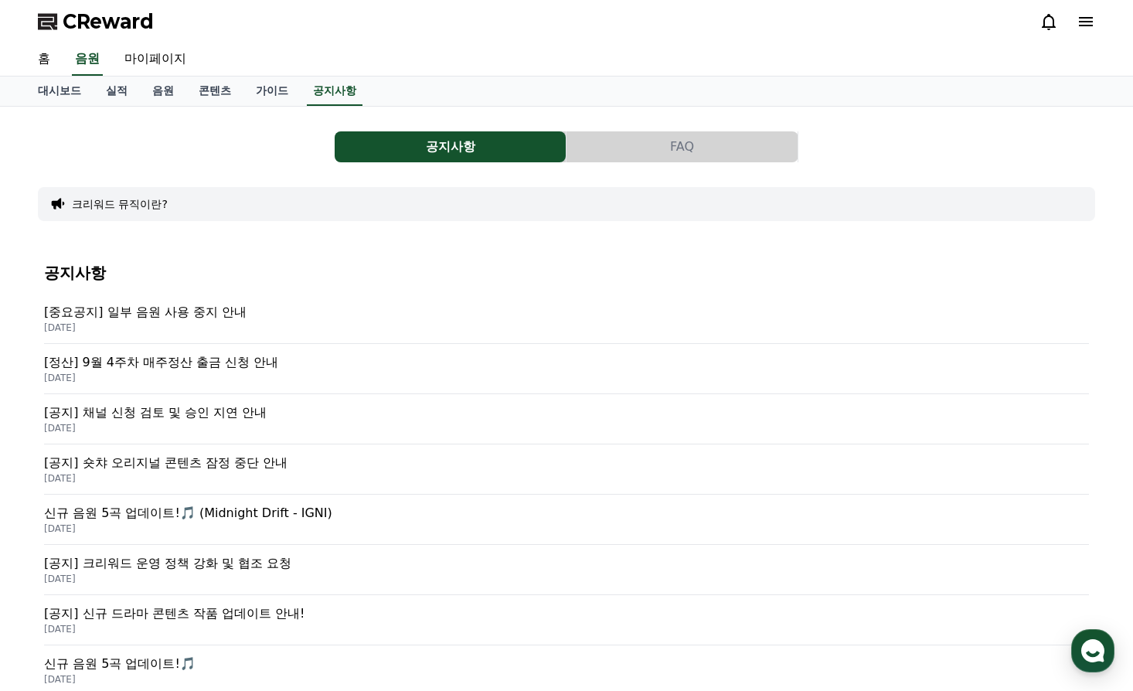
click at [168, 365] on p "[정산] 9월 4주차 매주정산 출금 신청 안내" at bounding box center [566, 362] width 1045 height 19
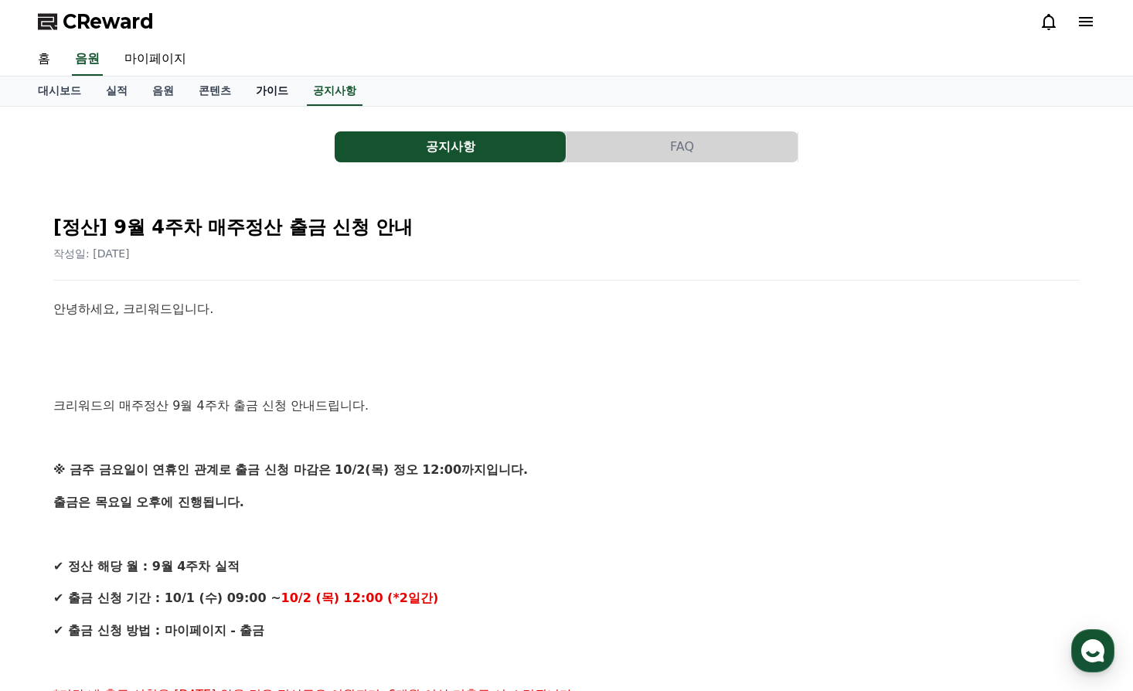
click at [259, 92] on link "가이드" at bounding box center [271, 90] width 57 height 29
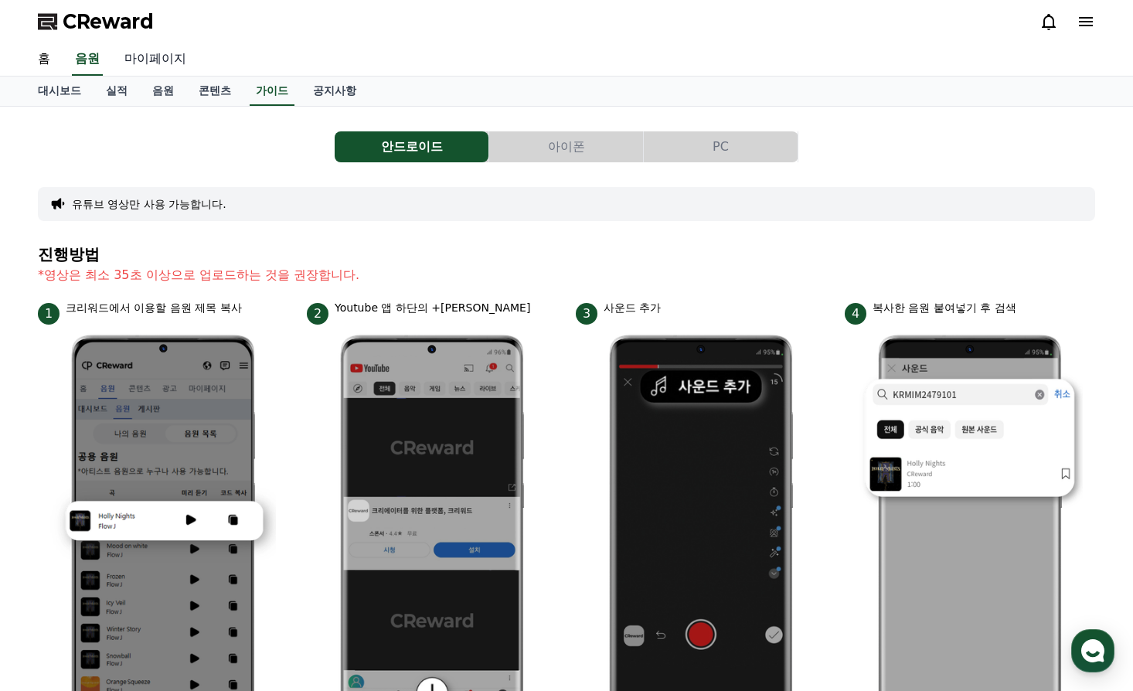
click at [145, 60] on link "마이페이지" at bounding box center [155, 59] width 87 height 32
select select "**********"
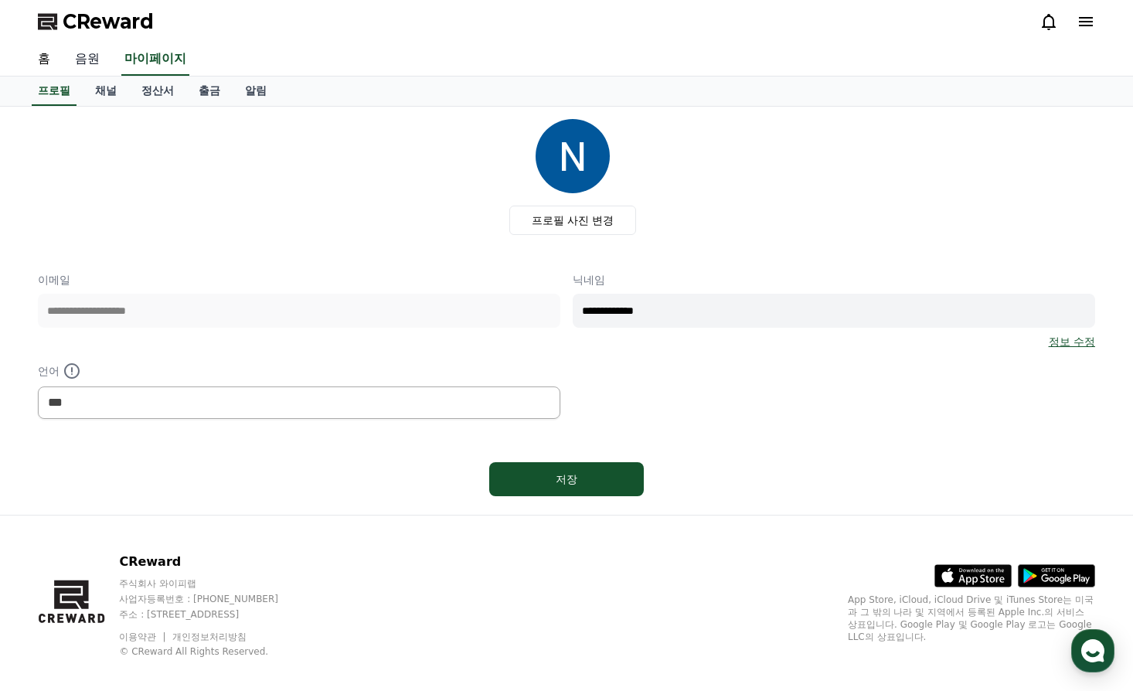
click at [84, 51] on link "음원" at bounding box center [87, 59] width 49 height 32
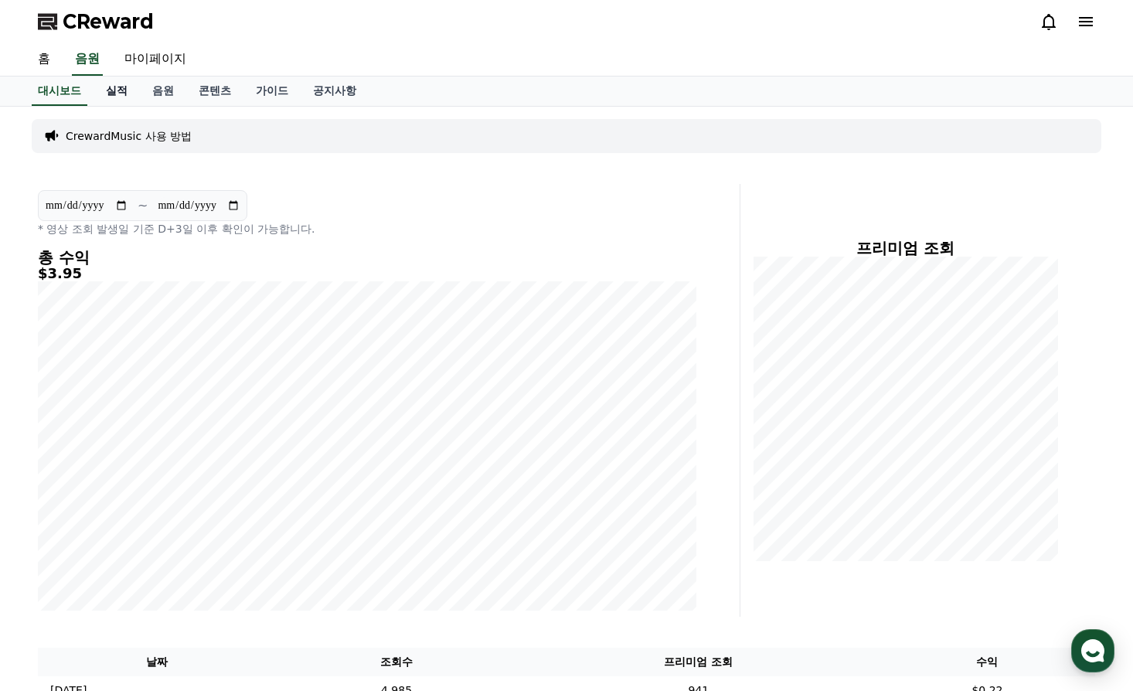
click at [116, 92] on link "실적" at bounding box center [116, 90] width 46 height 29
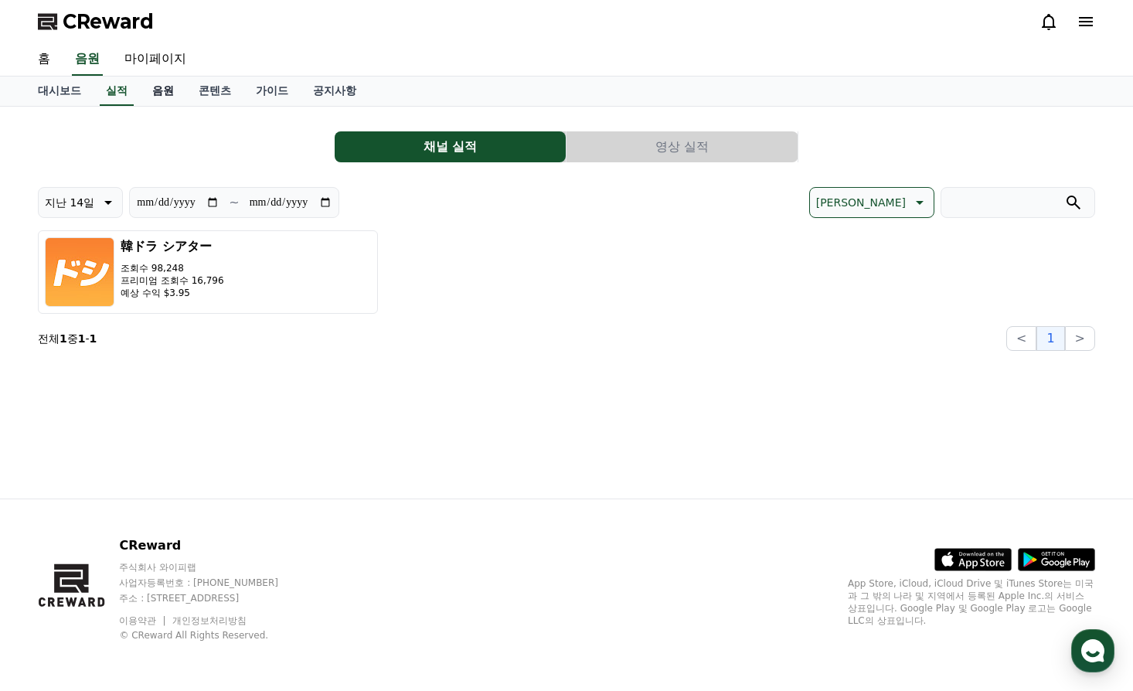
click at [155, 87] on link "음원" at bounding box center [163, 90] width 46 height 29
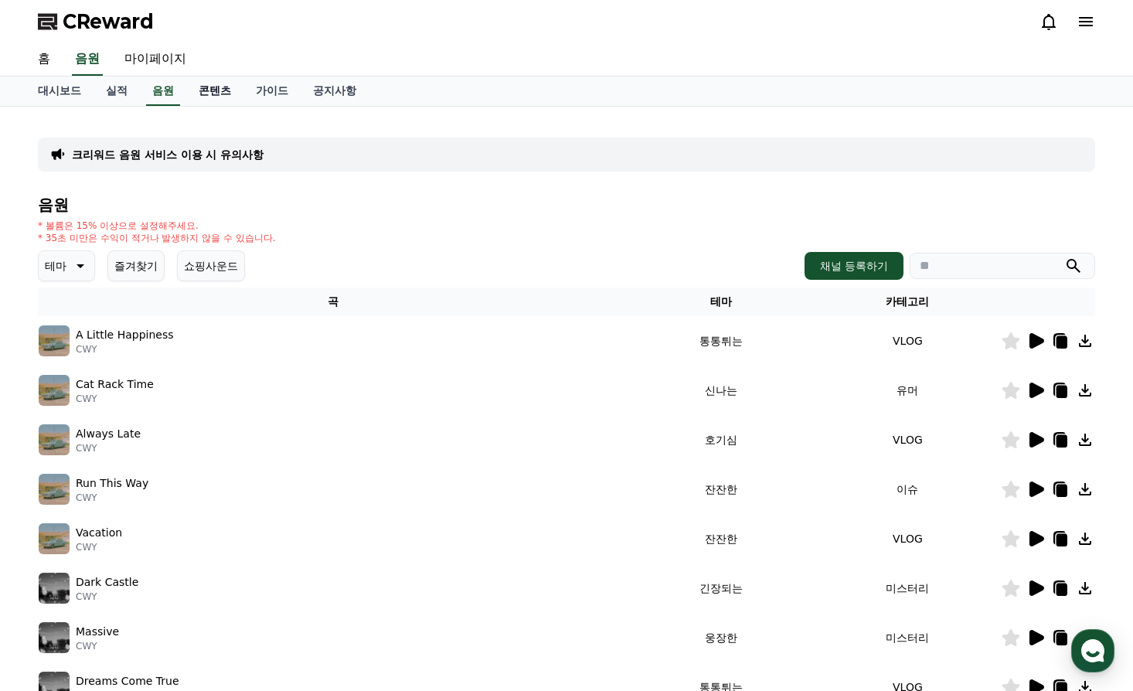
click at [215, 91] on link "콘텐츠" at bounding box center [214, 90] width 57 height 29
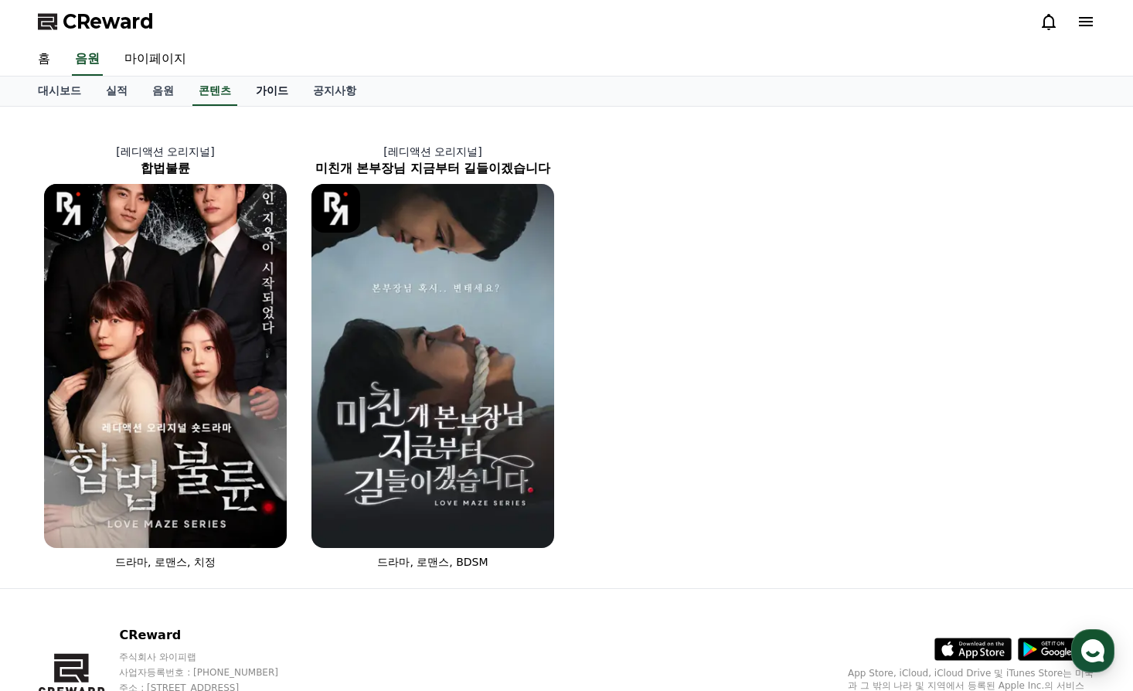
click at [265, 93] on link "가이드" at bounding box center [271, 90] width 57 height 29
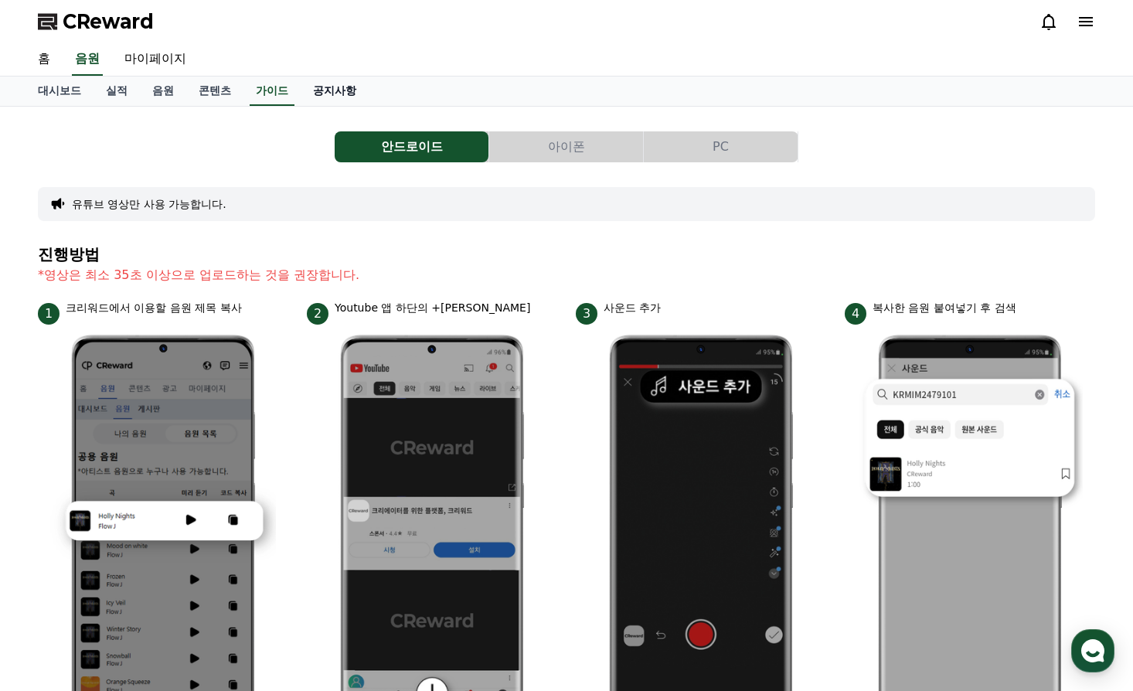
click at [318, 91] on link "공지사항" at bounding box center [335, 90] width 68 height 29
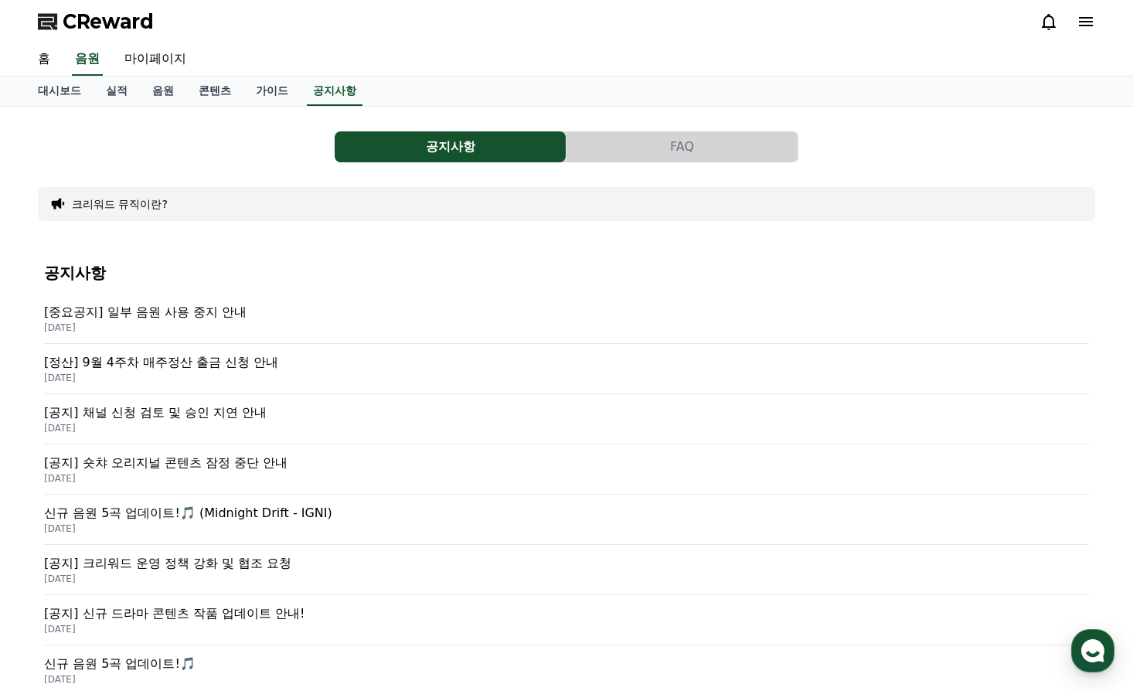
click at [1085, 14] on icon at bounding box center [1085, 21] width 19 height 19
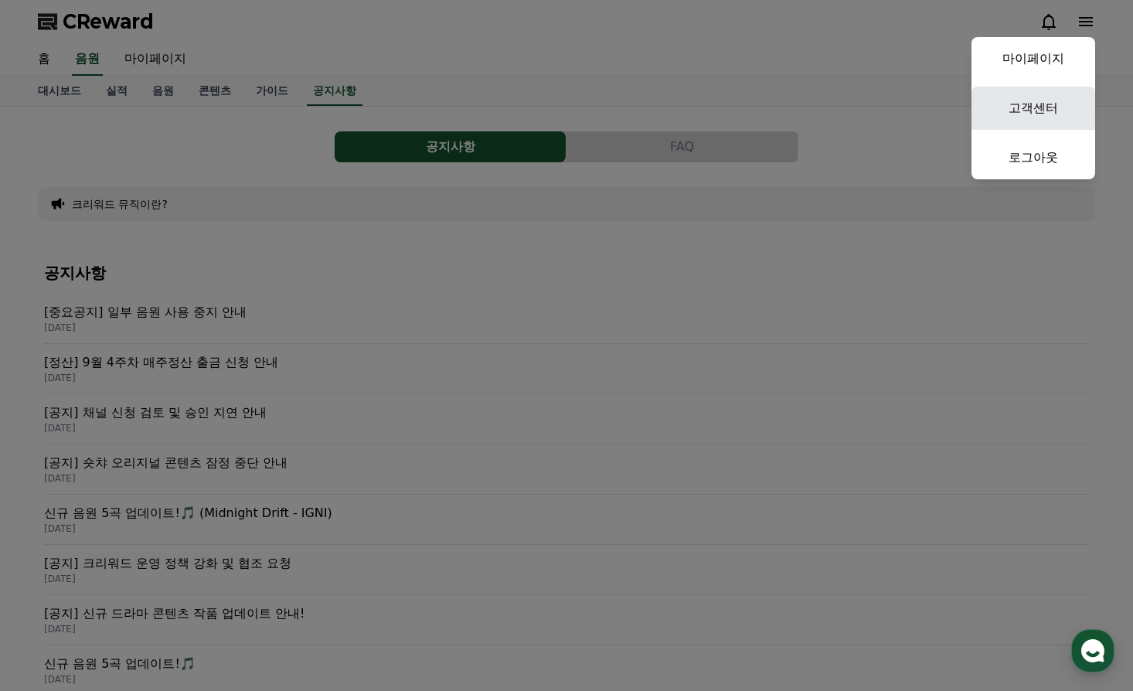
click at [1038, 110] on link "고객센터" at bounding box center [1033, 108] width 124 height 43
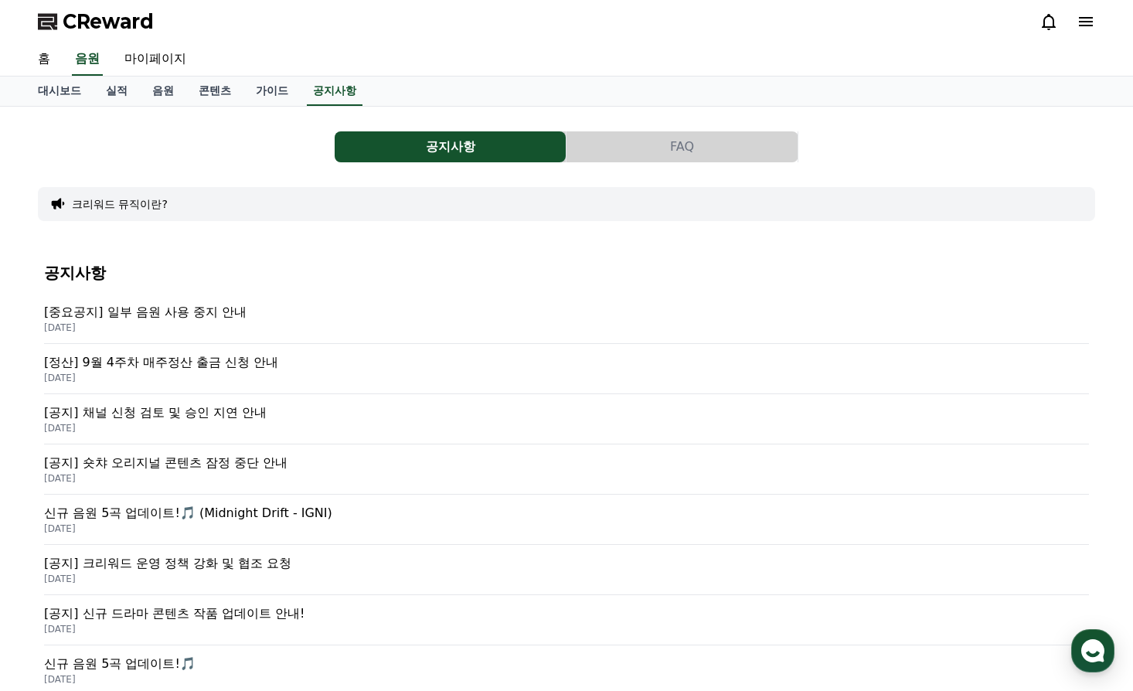
click at [1085, 24] on icon at bounding box center [1085, 21] width 19 height 19
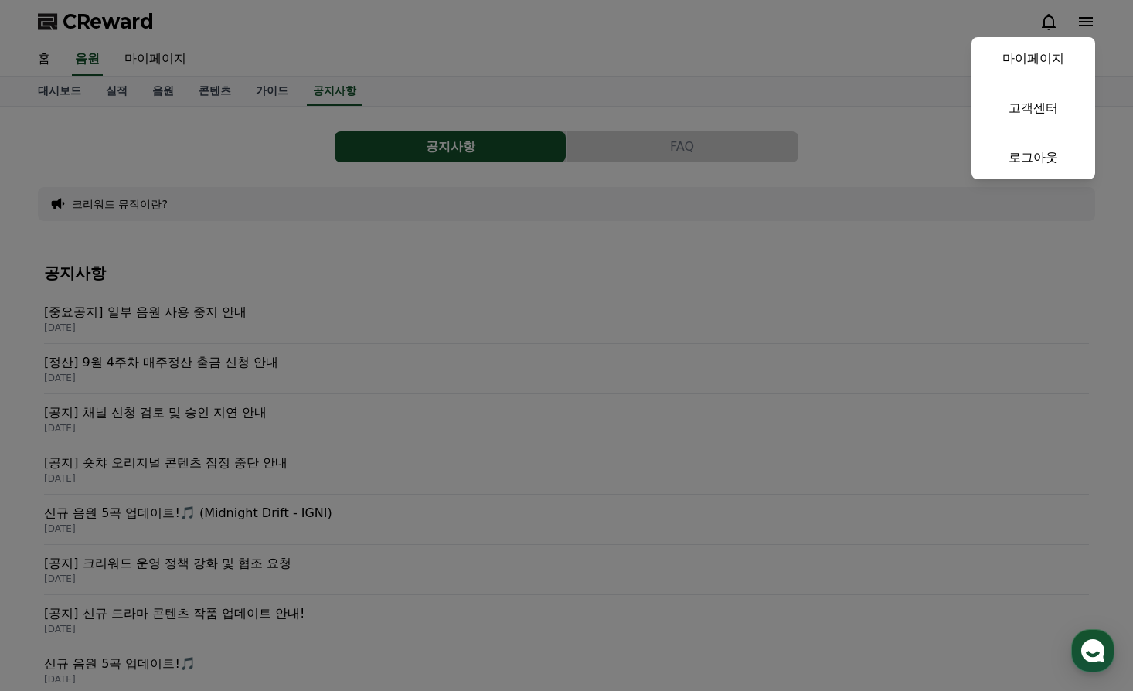
click at [435, 63] on button "close" at bounding box center [566, 345] width 1133 height 691
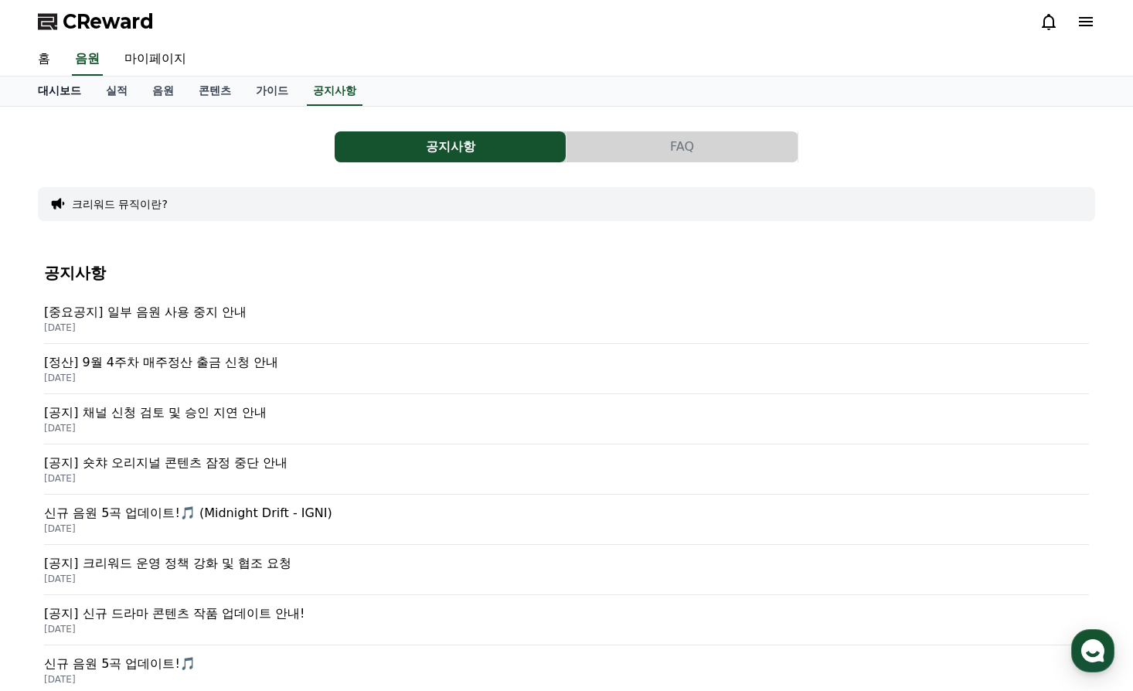
click at [53, 86] on link "대시보드" at bounding box center [59, 90] width 68 height 29
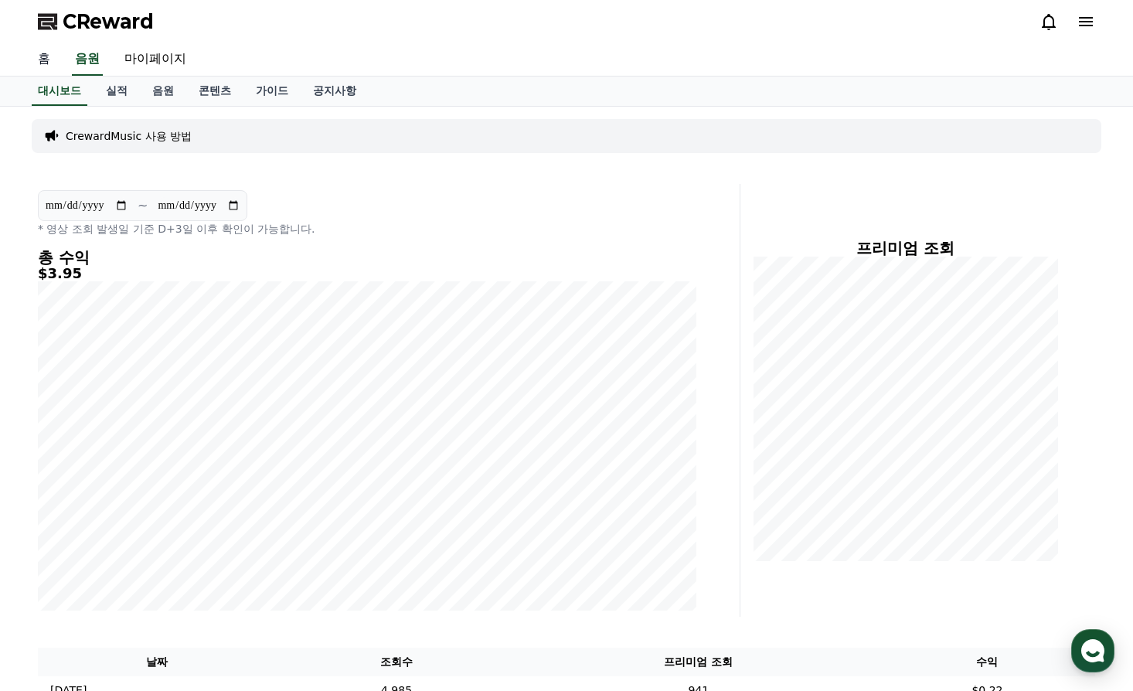
click at [42, 59] on link "홈" at bounding box center [43, 59] width 37 height 32
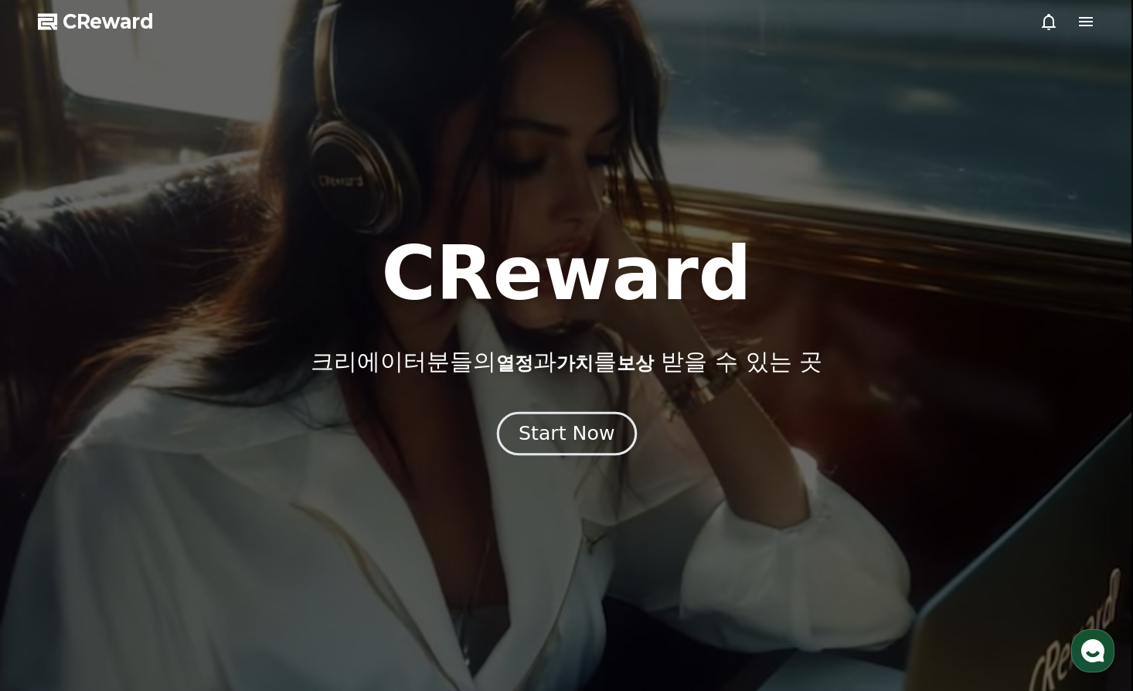
click at [561, 431] on div "Start Now" at bounding box center [566, 433] width 96 height 26
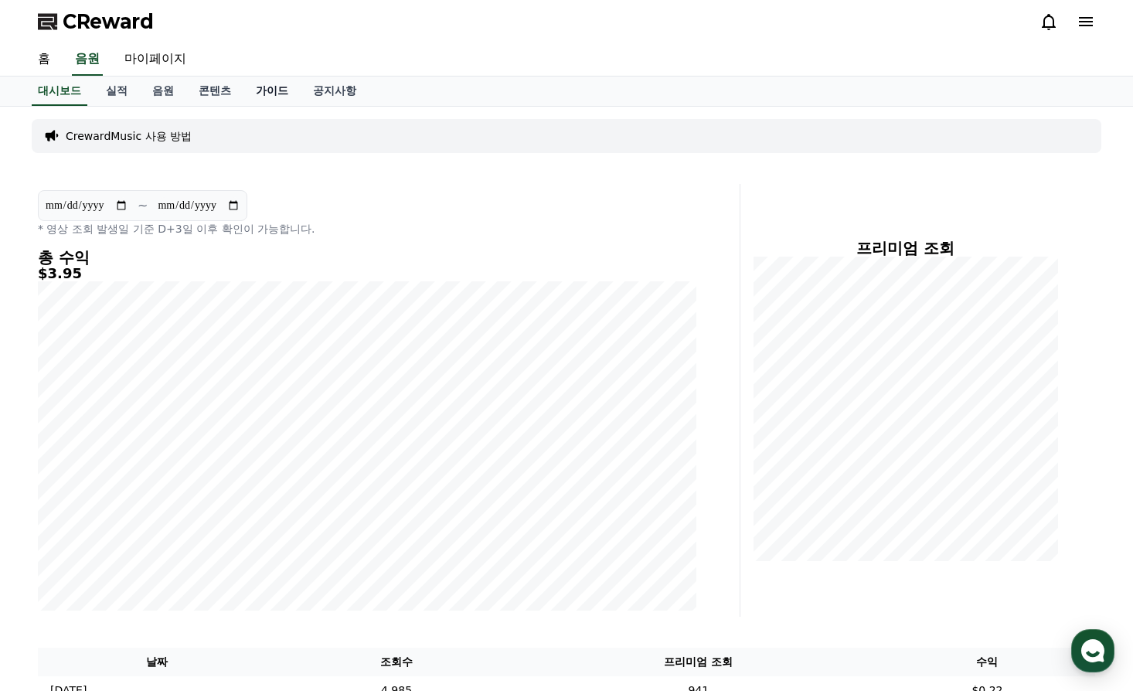
click at [261, 91] on link "가이드" at bounding box center [271, 90] width 57 height 29
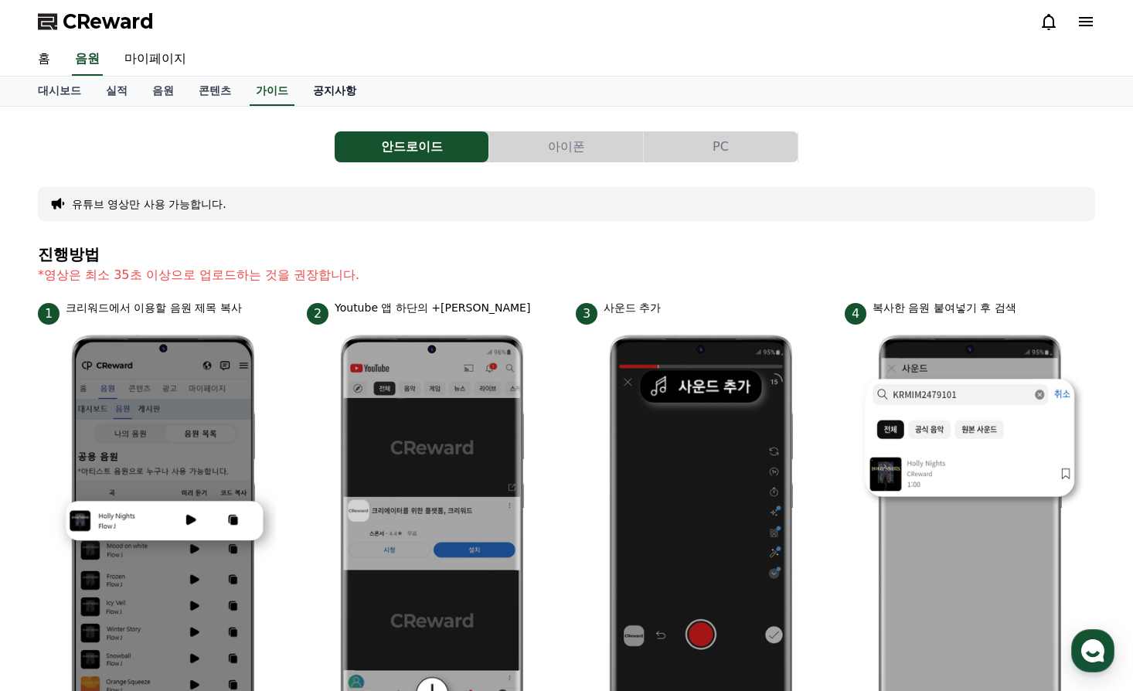
click at [319, 93] on link "공지사항" at bounding box center [335, 90] width 68 height 29
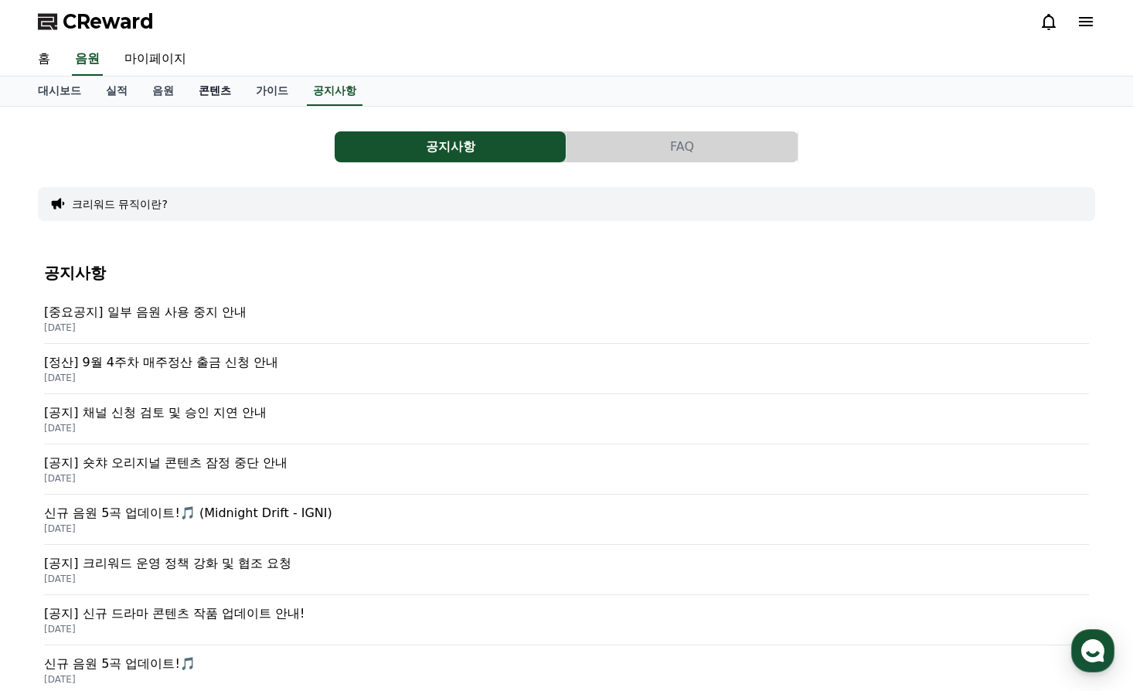
click at [202, 93] on link "콘텐츠" at bounding box center [214, 90] width 57 height 29
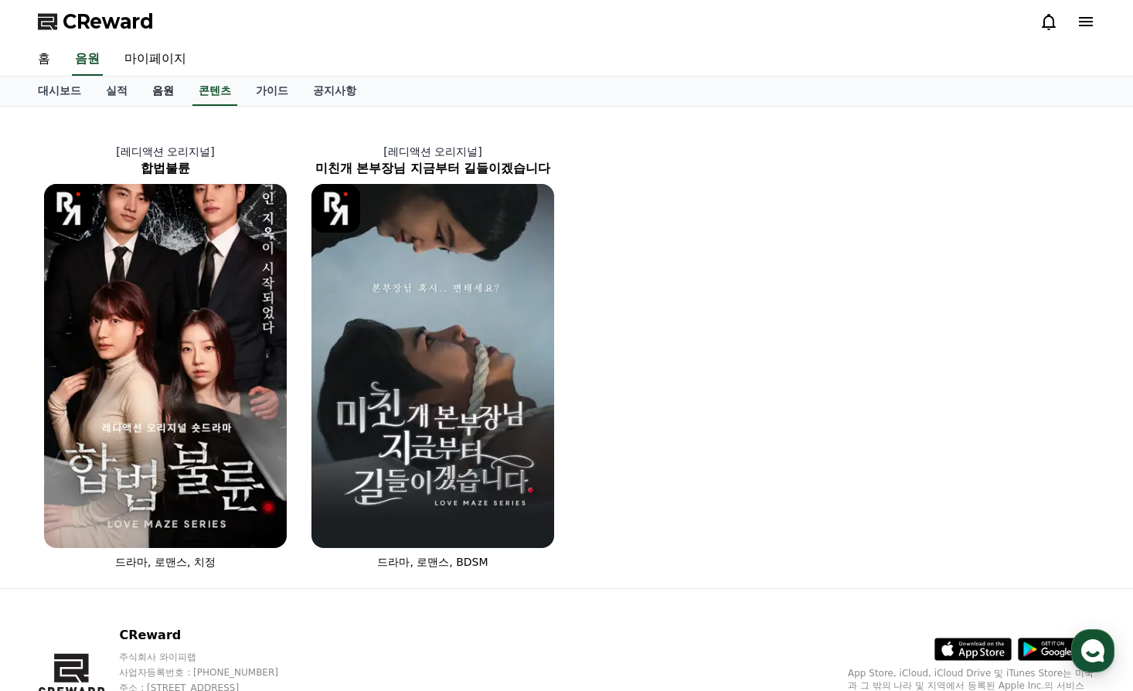
click at [158, 89] on link "음원" at bounding box center [163, 90] width 46 height 29
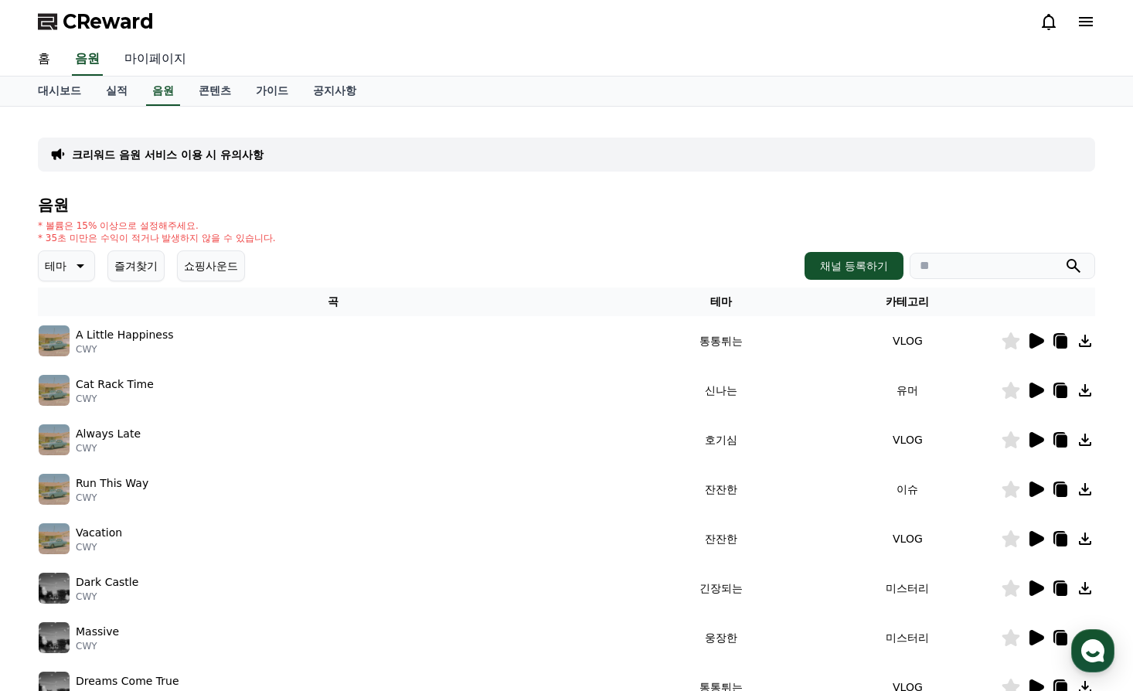
click at [148, 55] on link "마이페이지" at bounding box center [155, 59] width 87 height 32
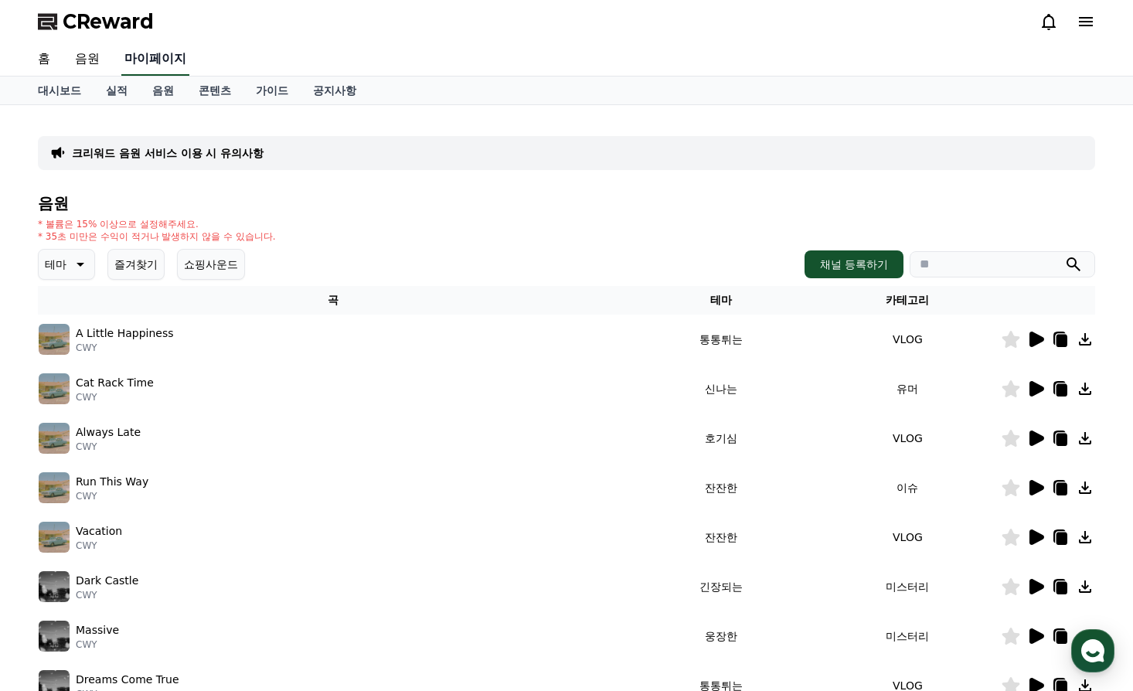
select select "**********"
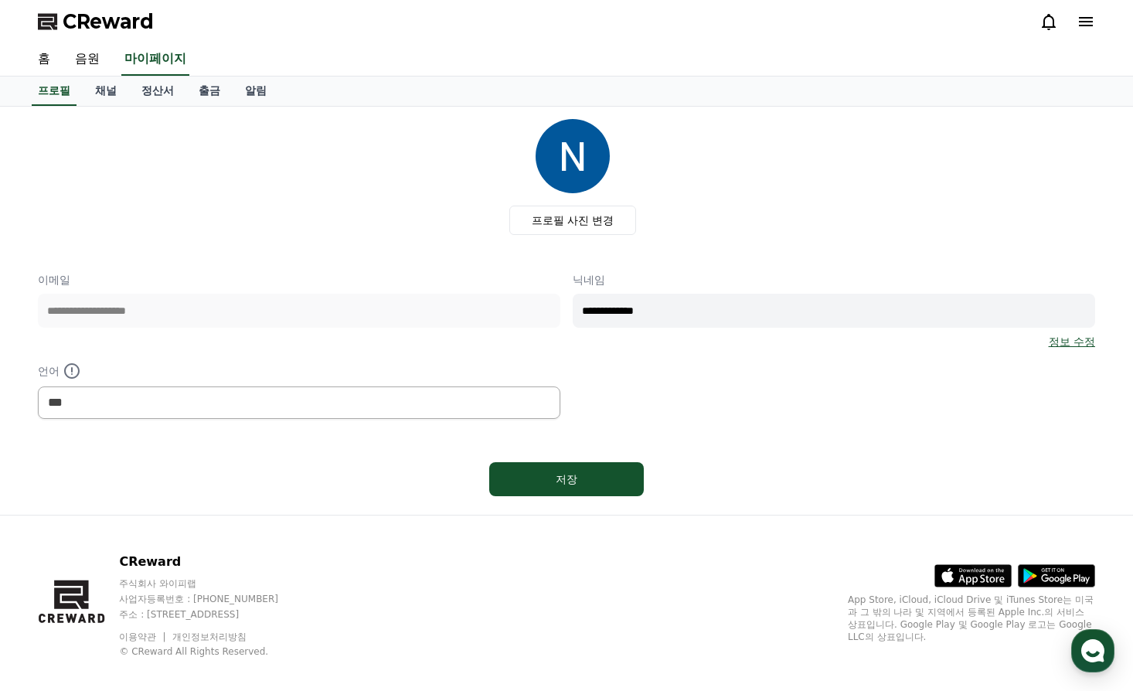
click at [1042, 21] on icon at bounding box center [1048, 21] width 19 height 19
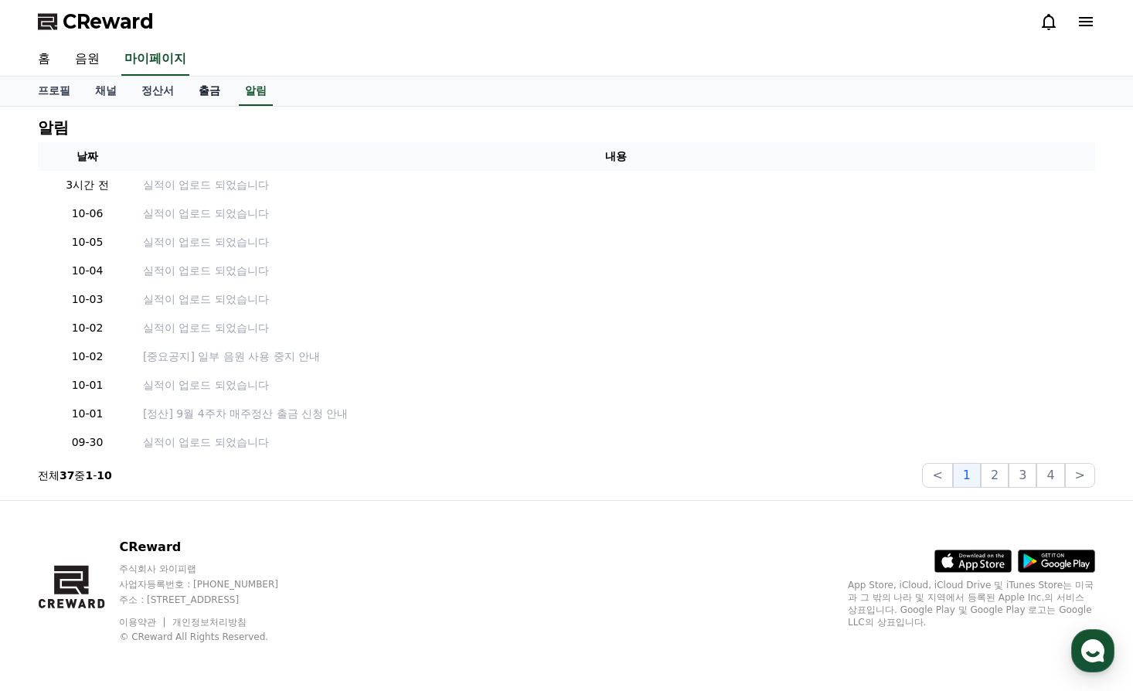
click at [202, 91] on link "출금" at bounding box center [209, 90] width 46 height 29
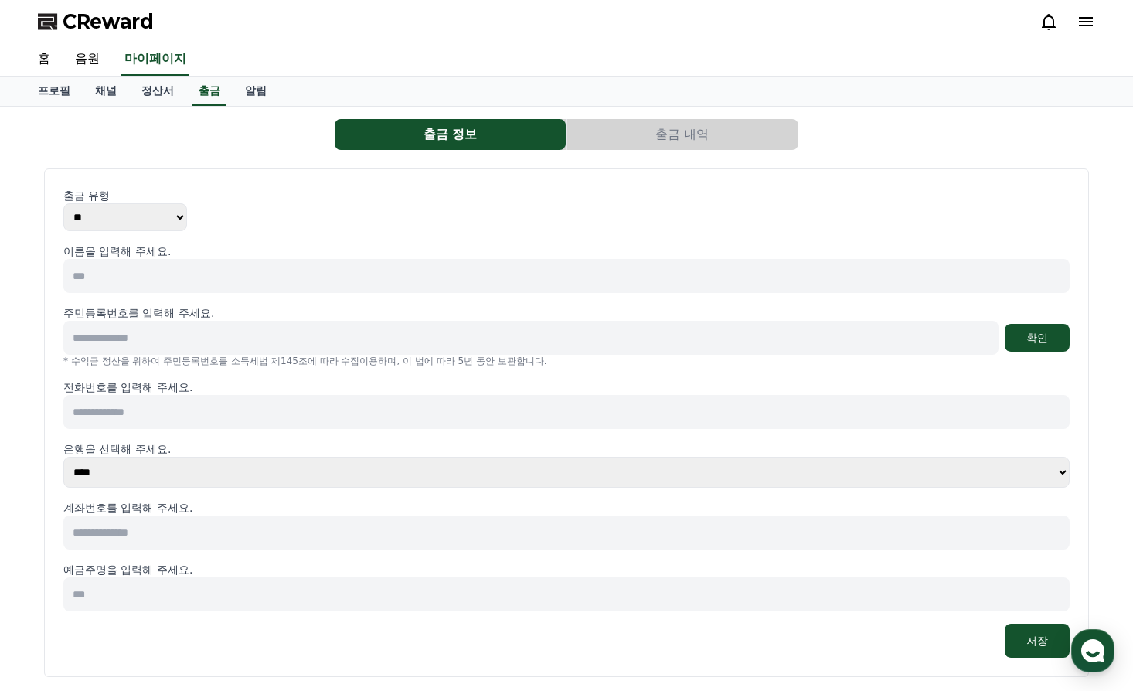
click at [692, 141] on button "출금 내역" at bounding box center [681, 134] width 231 height 31
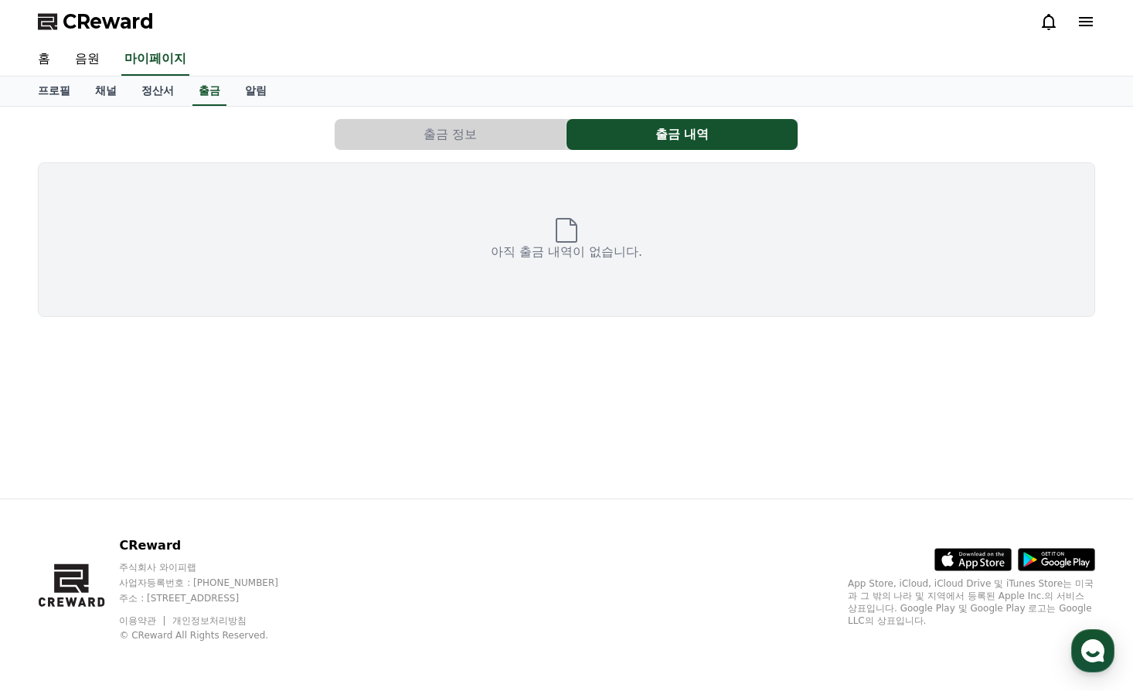
click at [440, 133] on button "출금 정보" at bounding box center [450, 134] width 231 height 31
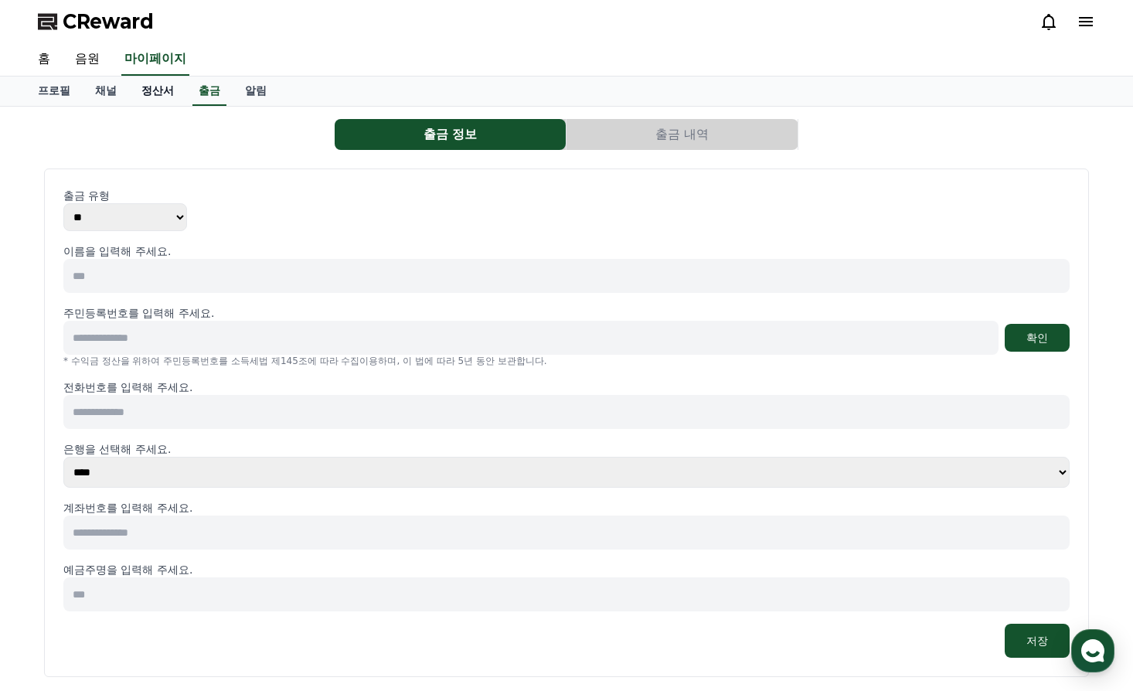
click at [153, 91] on link "정산서" at bounding box center [157, 90] width 57 height 29
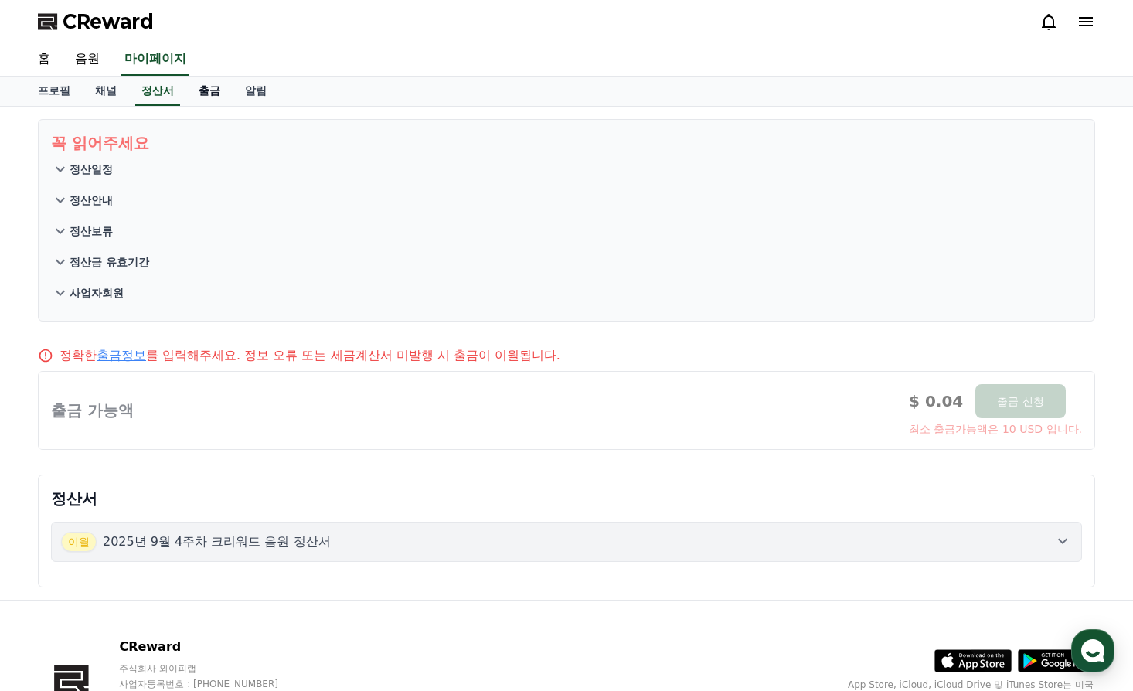
click at [201, 89] on link "출금" at bounding box center [209, 90] width 46 height 29
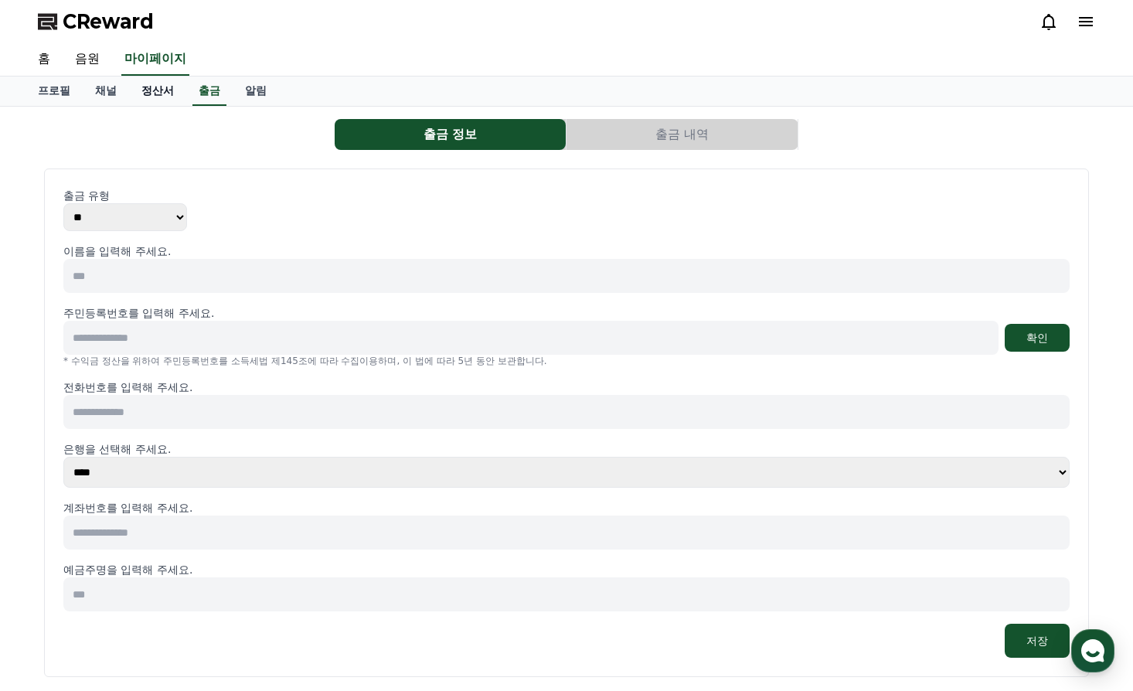
click at [154, 87] on link "정산서" at bounding box center [157, 90] width 57 height 29
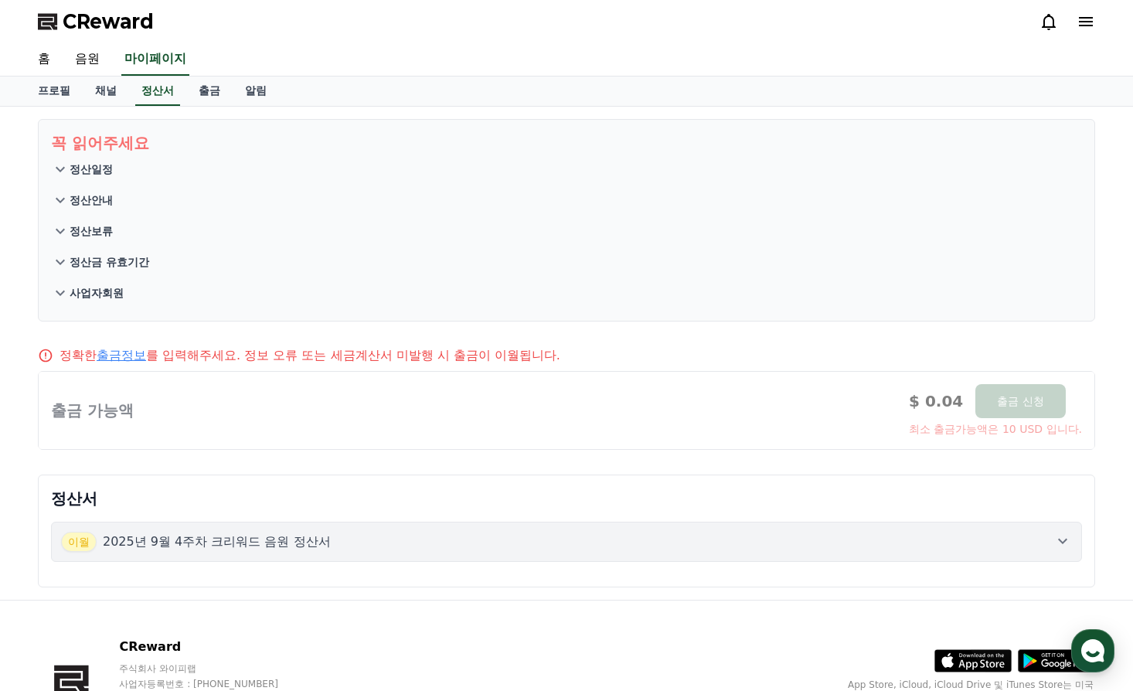
click at [81, 230] on p "정산보류" at bounding box center [91, 230] width 43 height 15
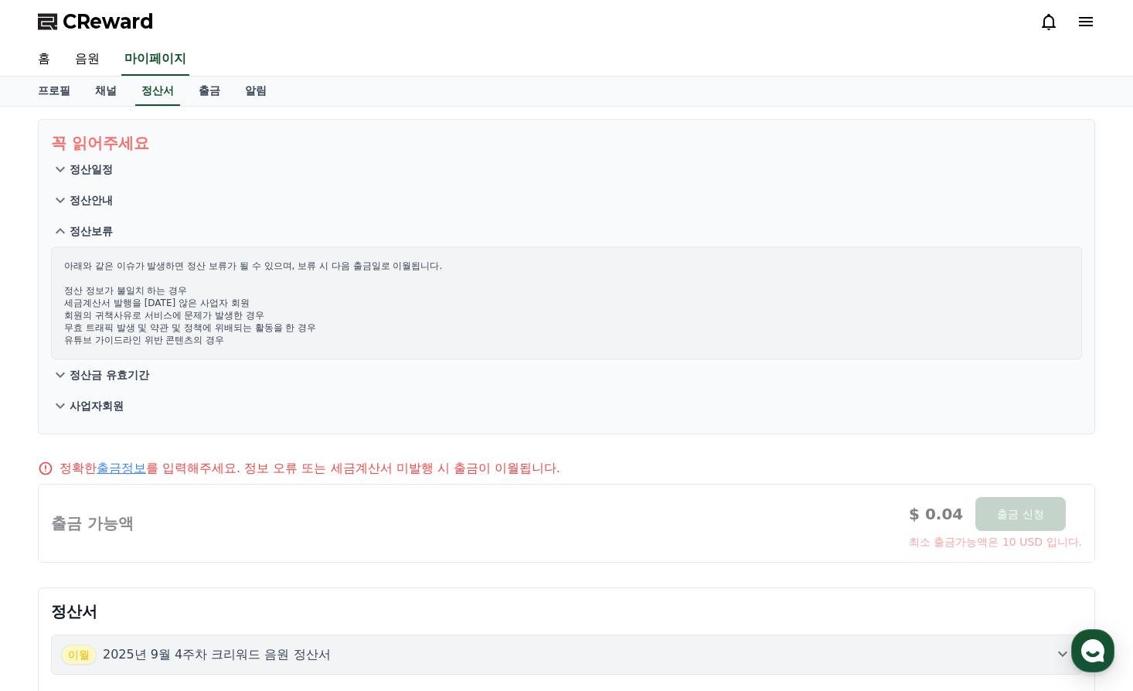
click at [88, 196] on p "정산안내" at bounding box center [91, 199] width 43 height 15
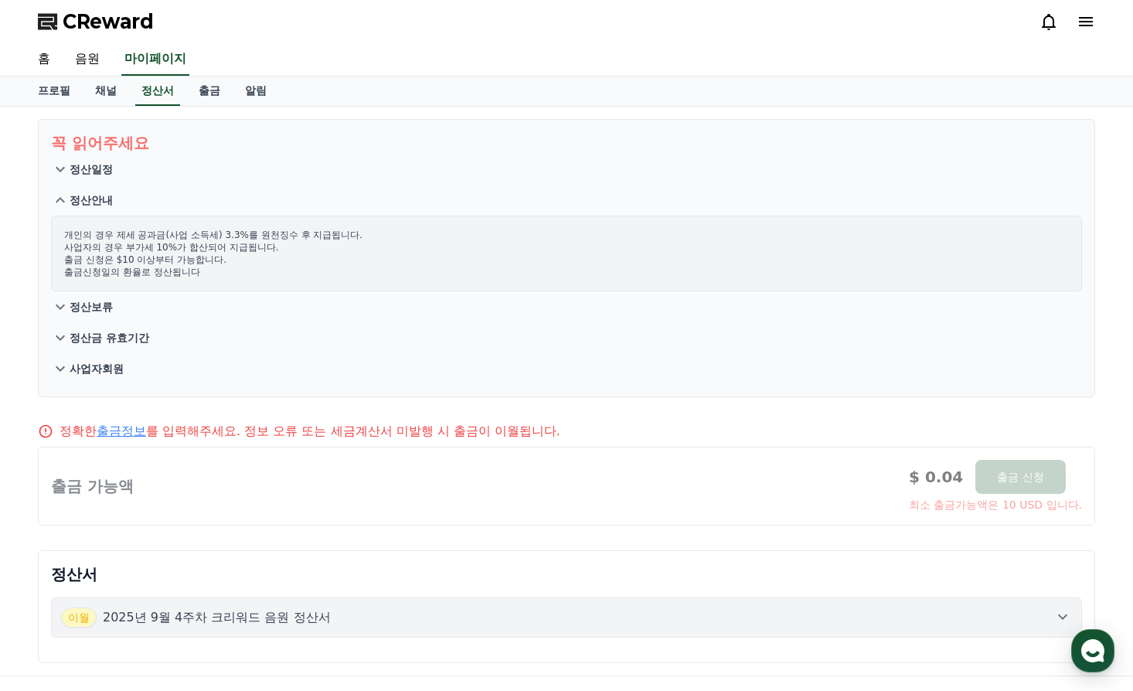
click at [91, 164] on p "정산일정" at bounding box center [91, 168] width 43 height 15
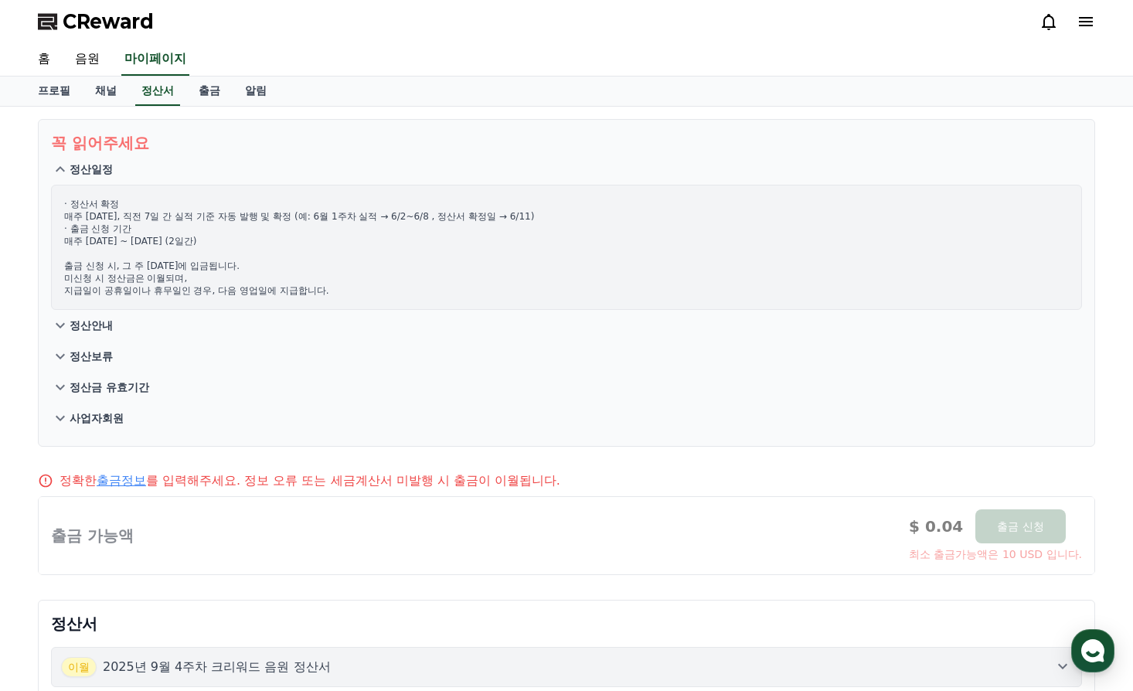
click at [87, 325] on p "정산안내" at bounding box center [91, 325] width 43 height 15
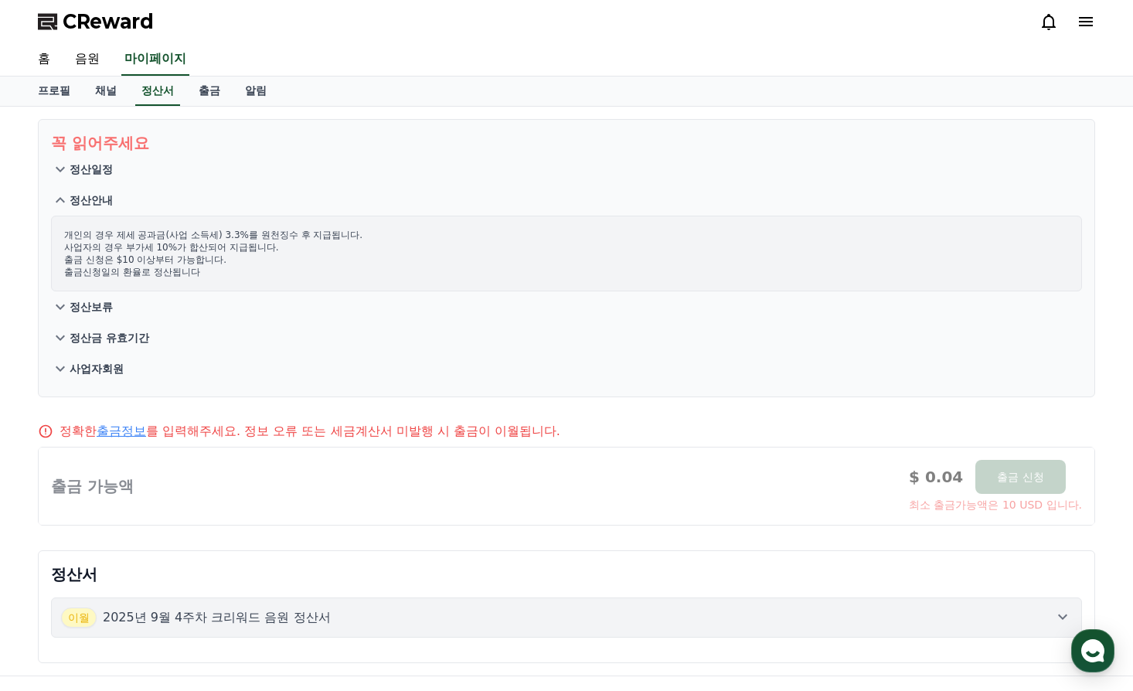
click at [90, 304] on p "정산보류" at bounding box center [91, 306] width 43 height 15
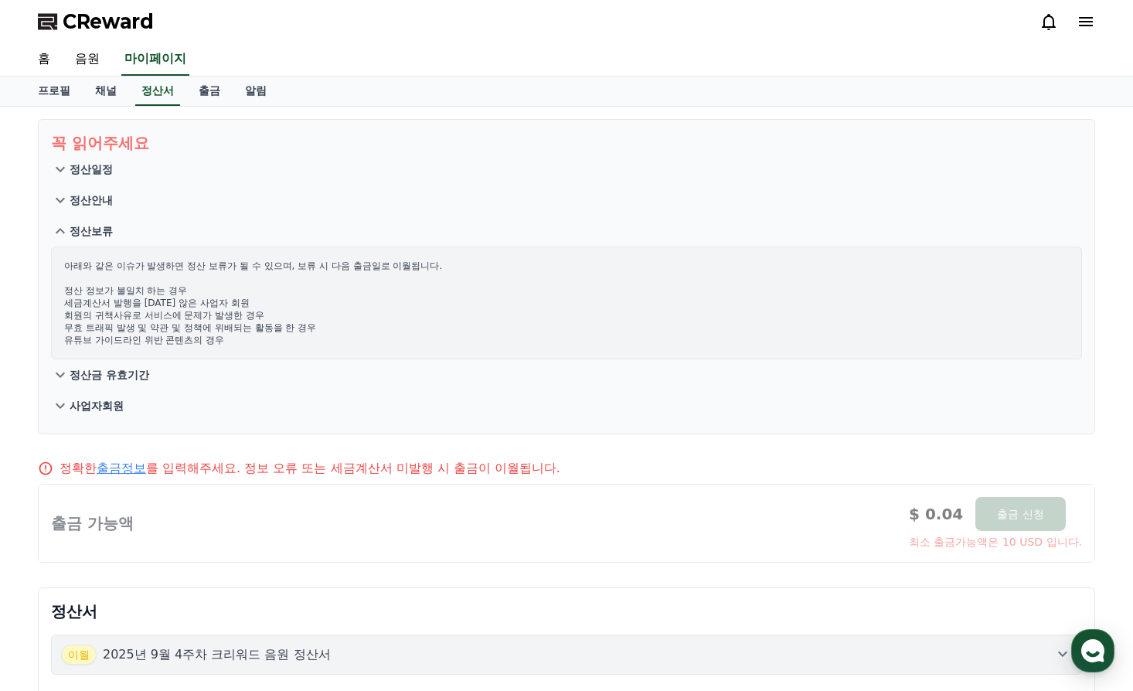
click at [104, 373] on p "정산금 유효기간" at bounding box center [110, 374] width 80 height 15
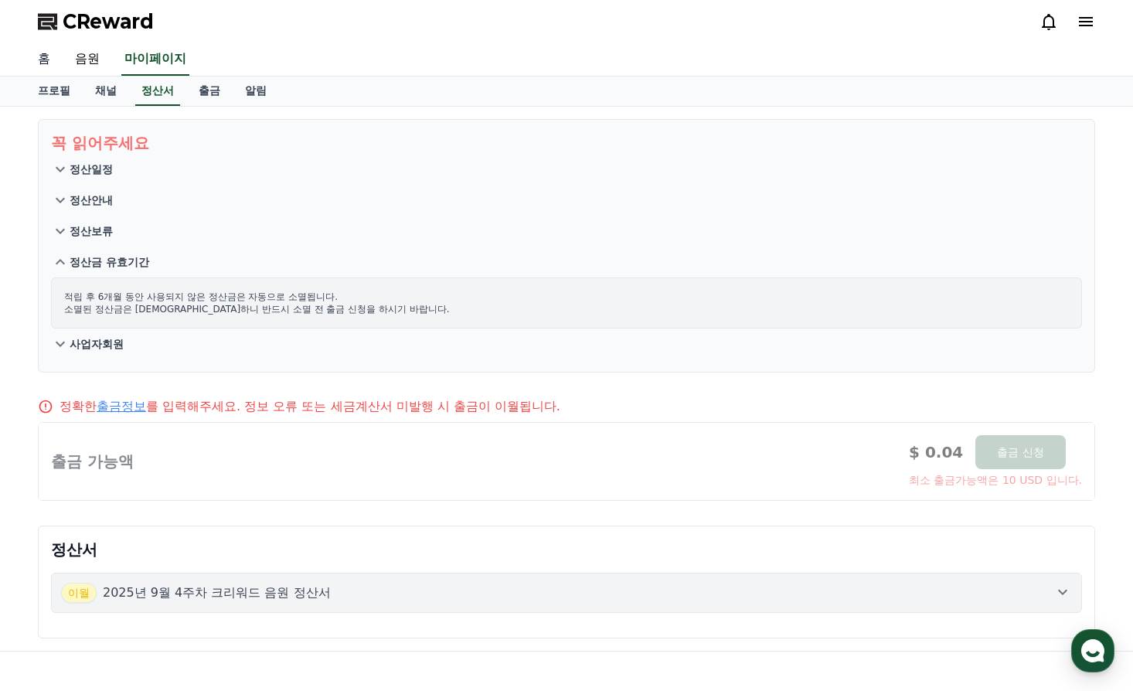
click at [41, 61] on link "홈" at bounding box center [43, 59] width 37 height 32
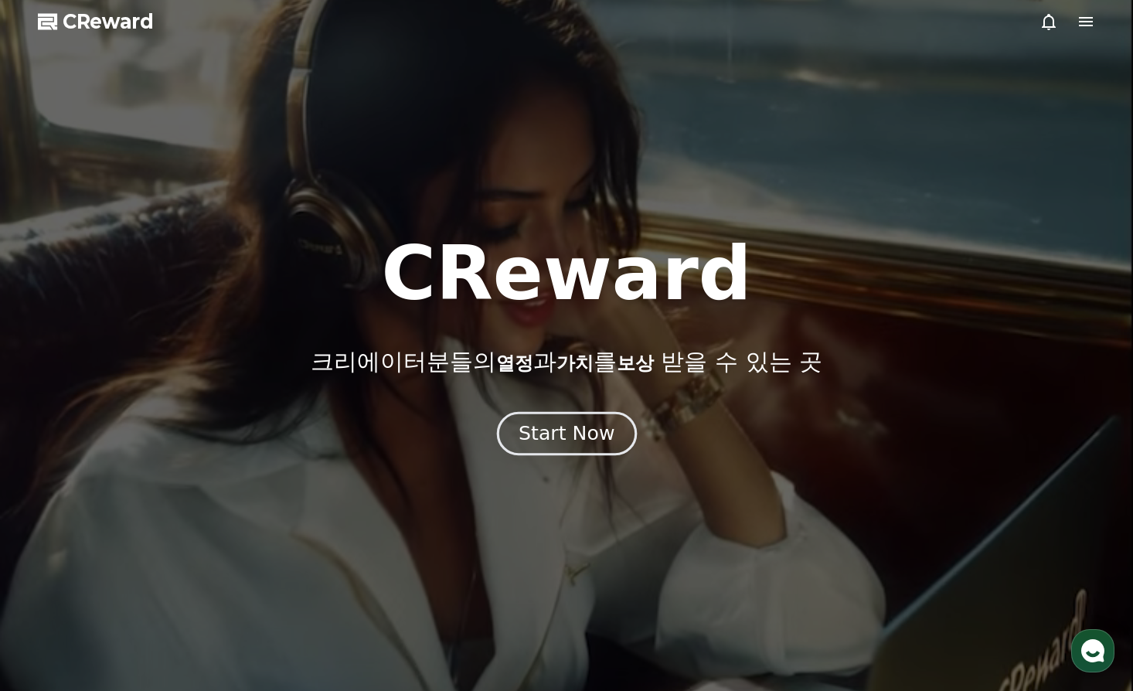
click at [563, 437] on div "Start Now" at bounding box center [566, 433] width 96 height 26
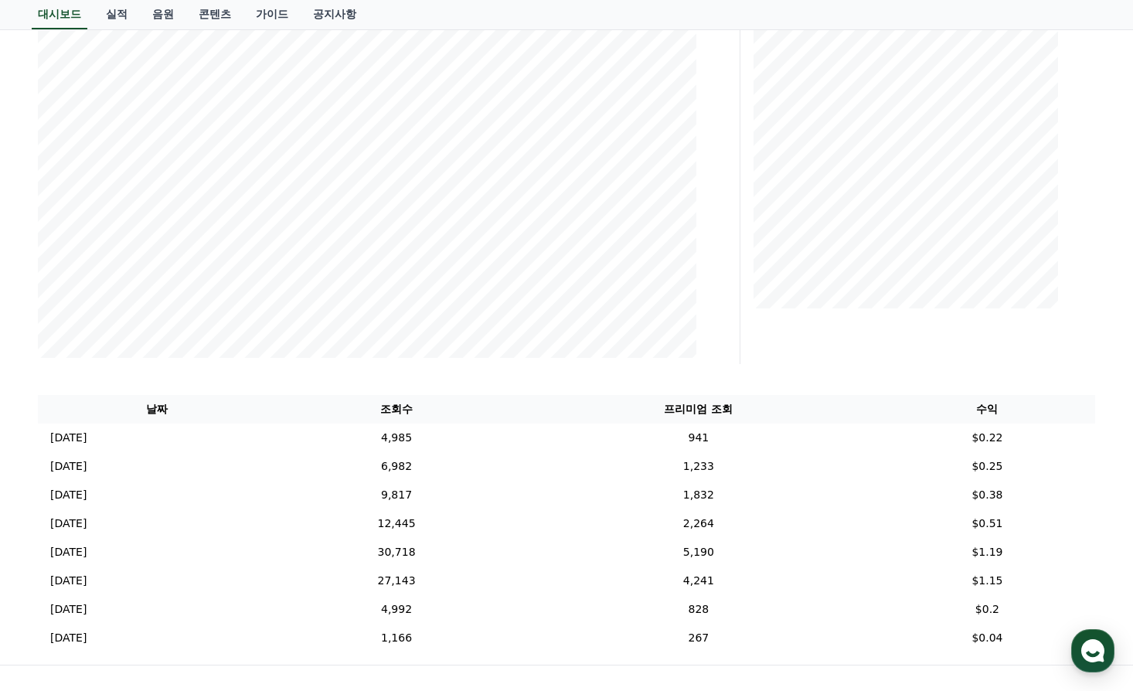
scroll to position [257, 0]
